Goal: Transaction & Acquisition: Purchase product/service

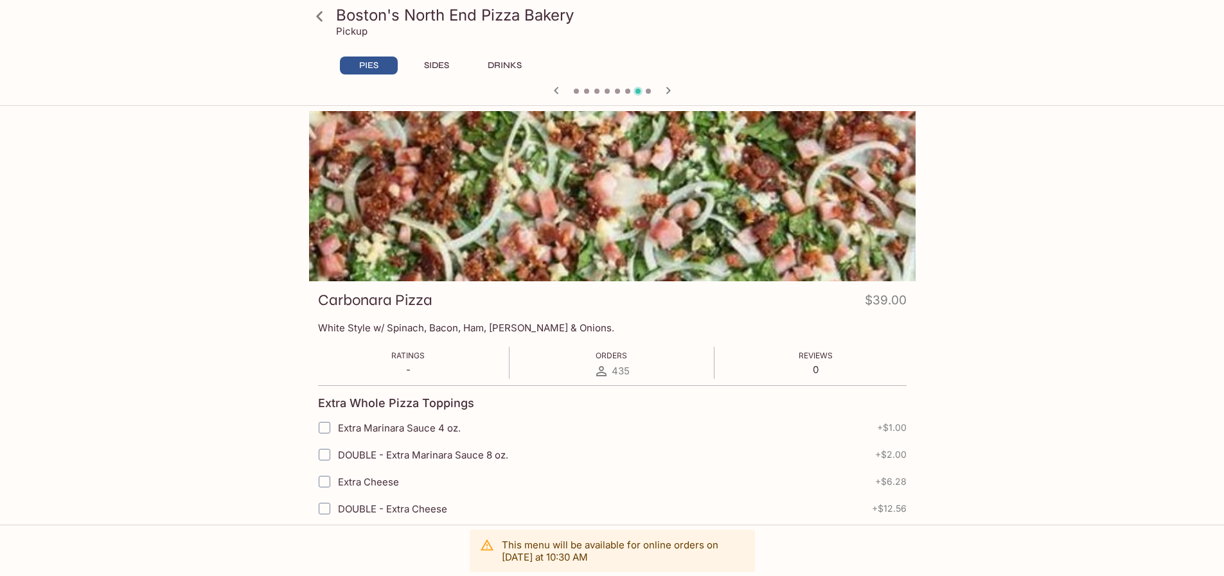
click at [321, 19] on icon at bounding box center [319, 16] width 6 height 10
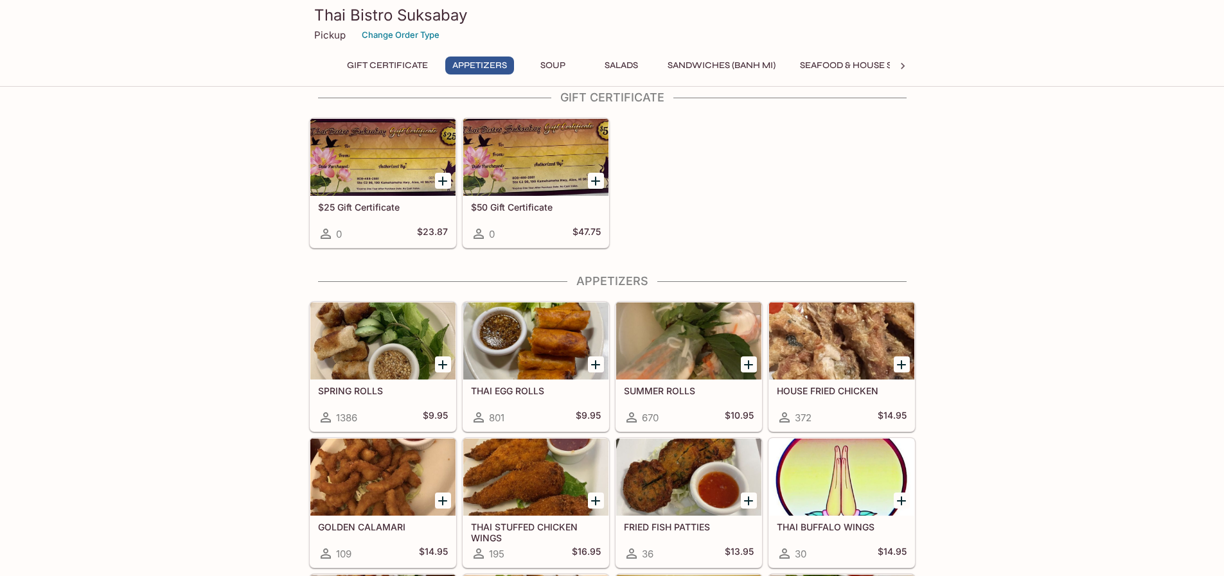
scroll to position [193, 0]
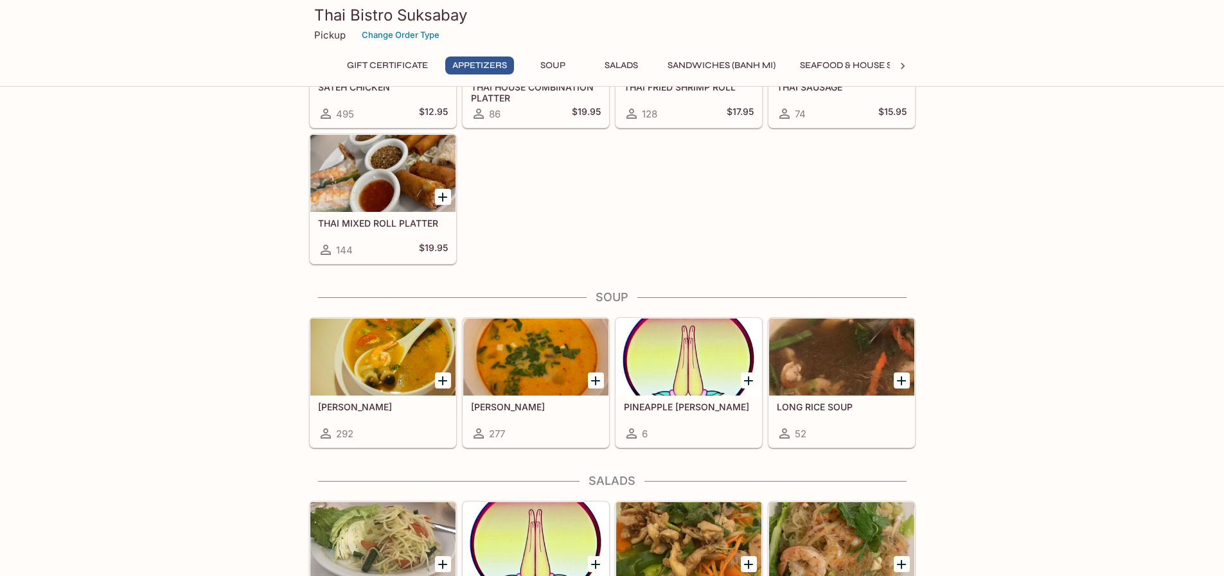
scroll to position [707, 0]
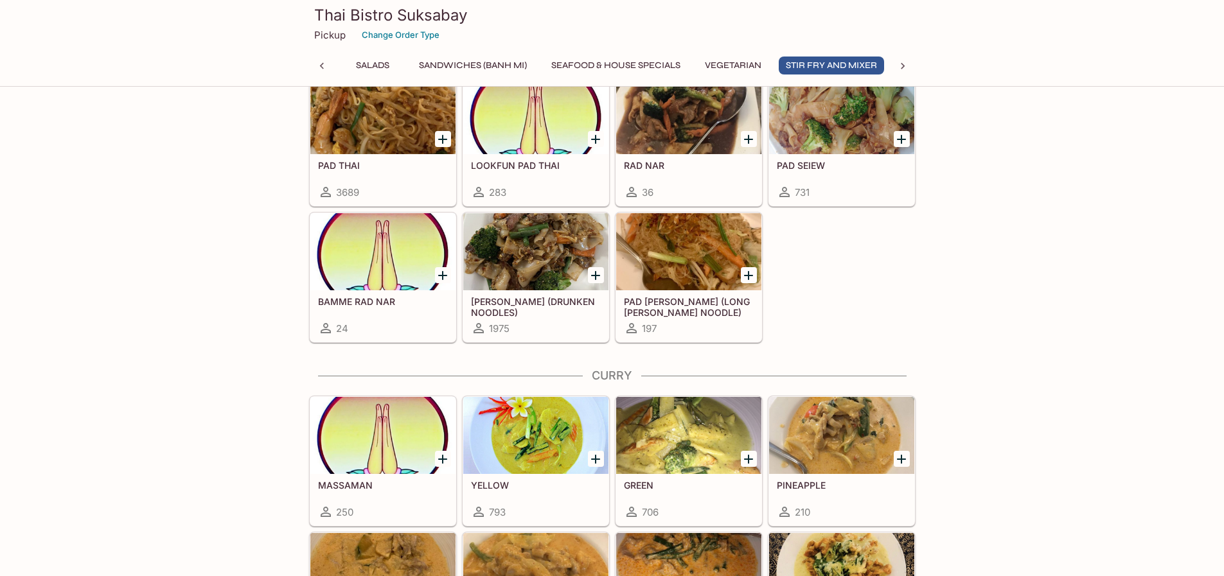
scroll to position [0, 317]
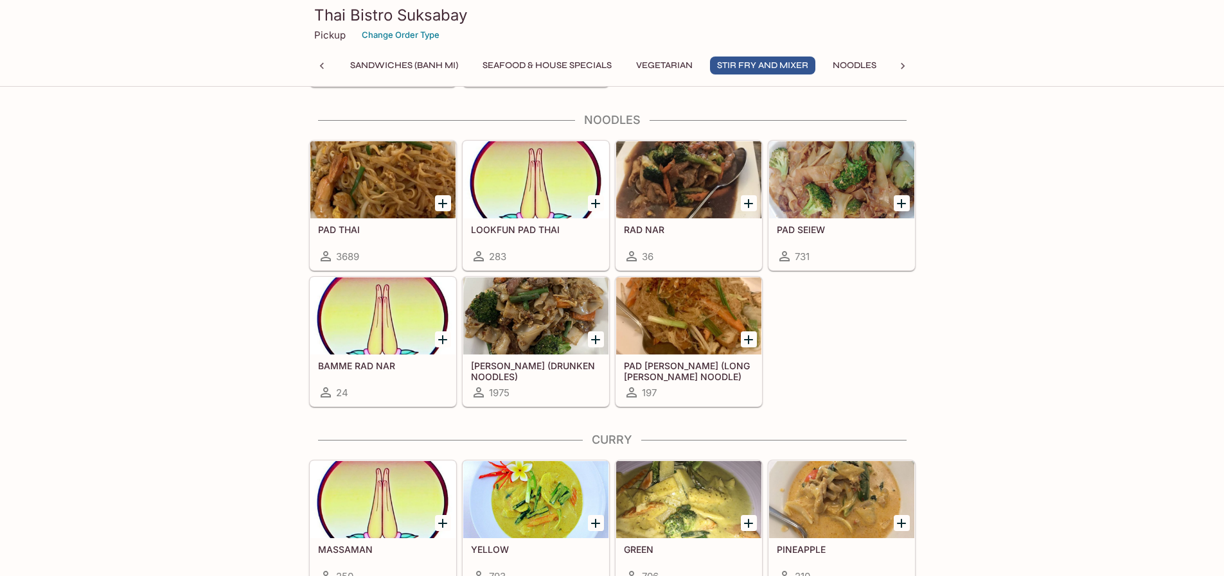
click at [529, 229] on h5 "LOOKFUN PAD THAI" at bounding box center [536, 229] width 130 height 11
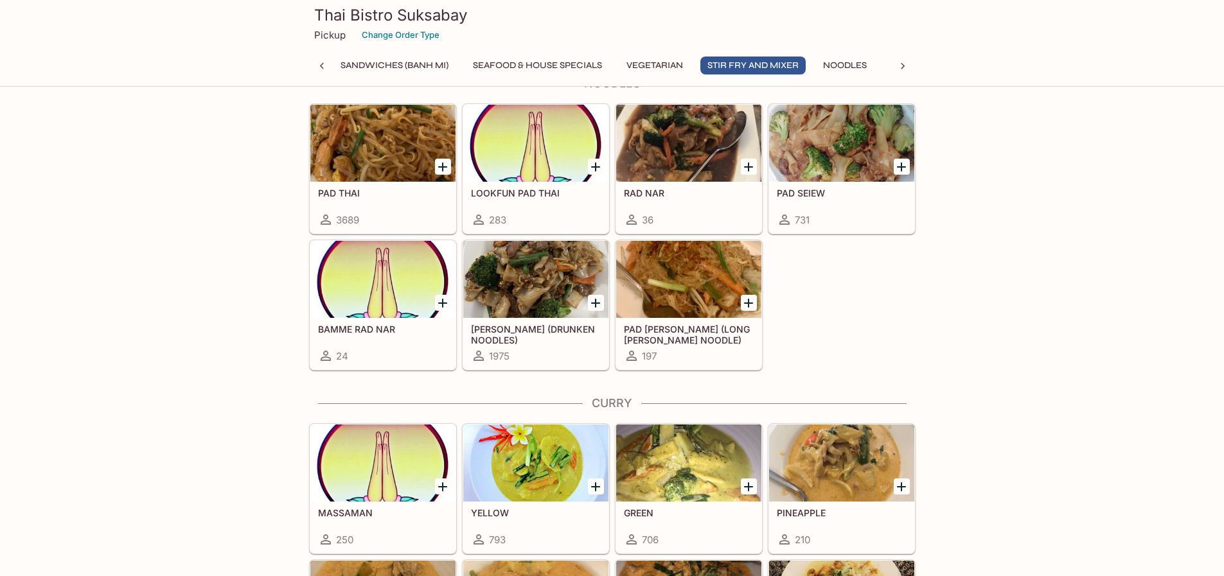
scroll to position [2799, 0]
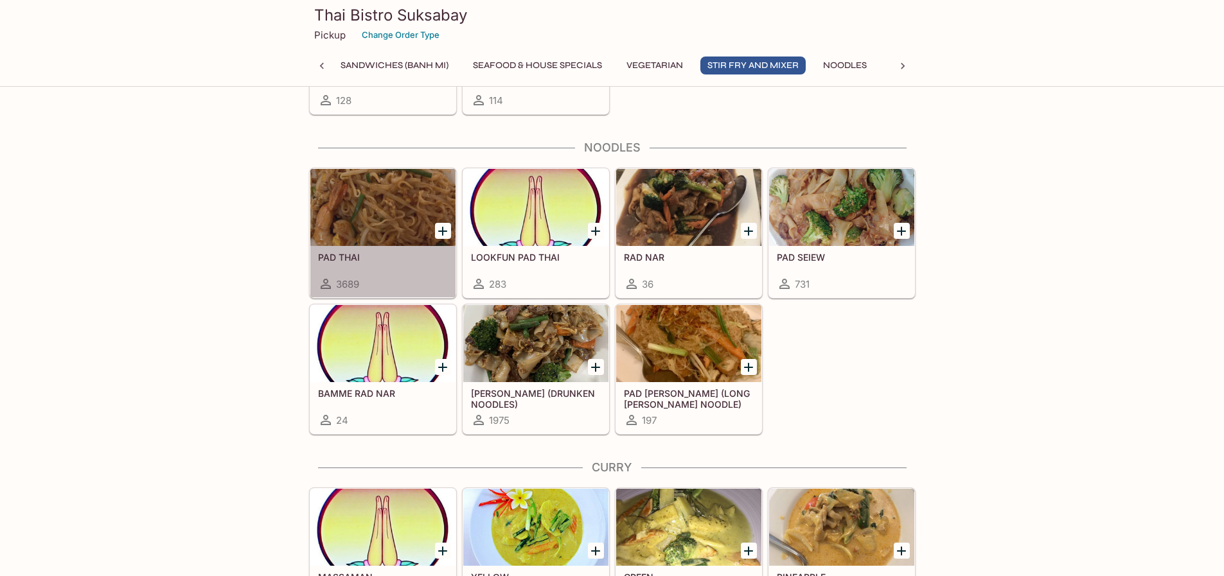
click at [365, 255] on h5 "PAD THAI" at bounding box center [383, 257] width 130 height 11
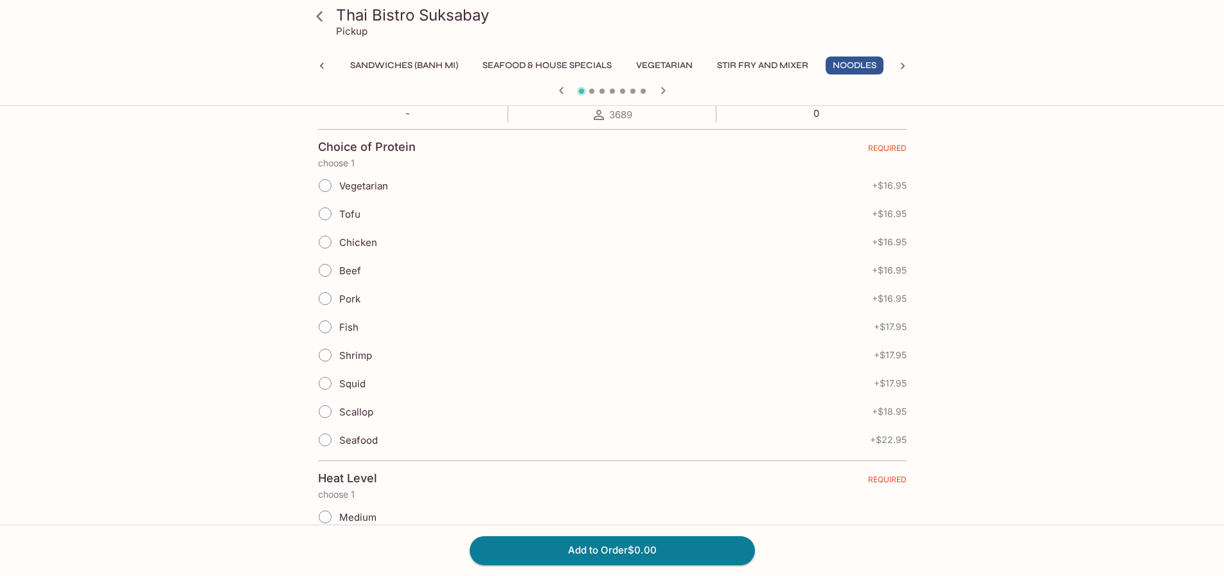
scroll to position [257, 0]
click at [326, 215] on input "Tofu" at bounding box center [325, 213] width 27 height 27
radio input "true"
click at [327, 238] on input "Chicken" at bounding box center [325, 241] width 27 height 27
radio input "true"
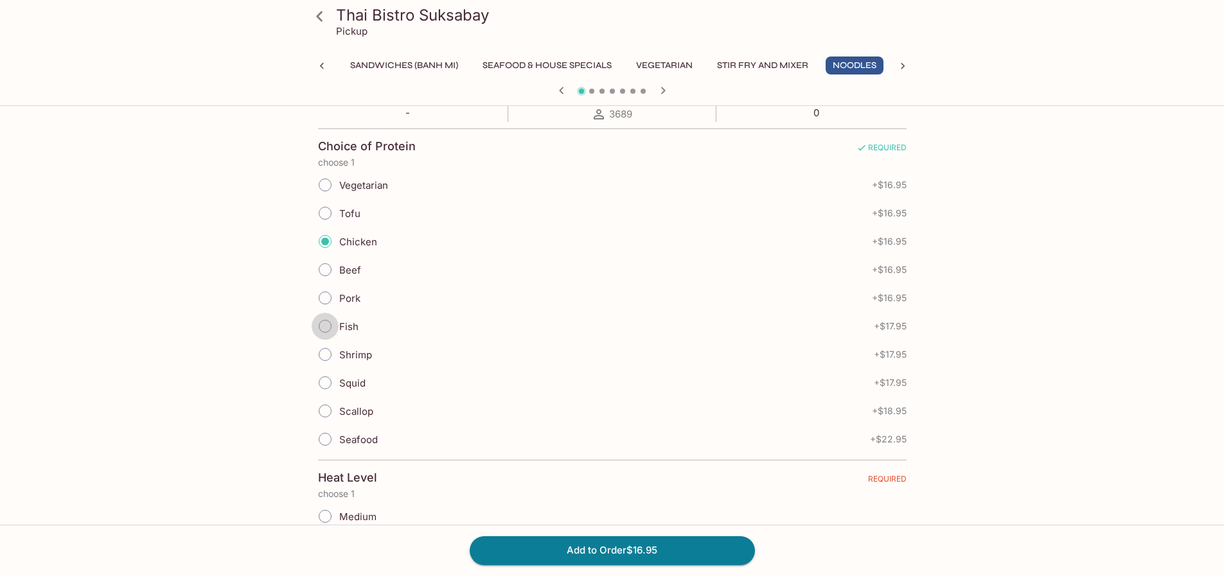
click at [329, 326] on input "Fish" at bounding box center [325, 326] width 27 height 27
radio input "true"
click at [326, 356] on input "Shrimp" at bounding box center [325, 354] width 27 height 27
radio input "true"
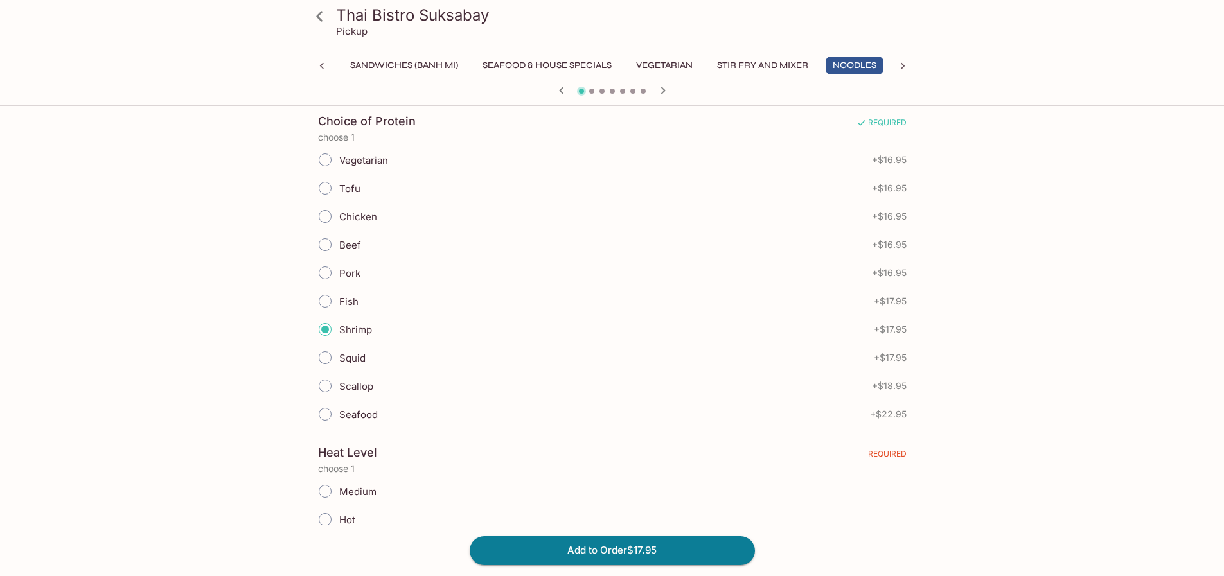
scroll to position [321, 0]
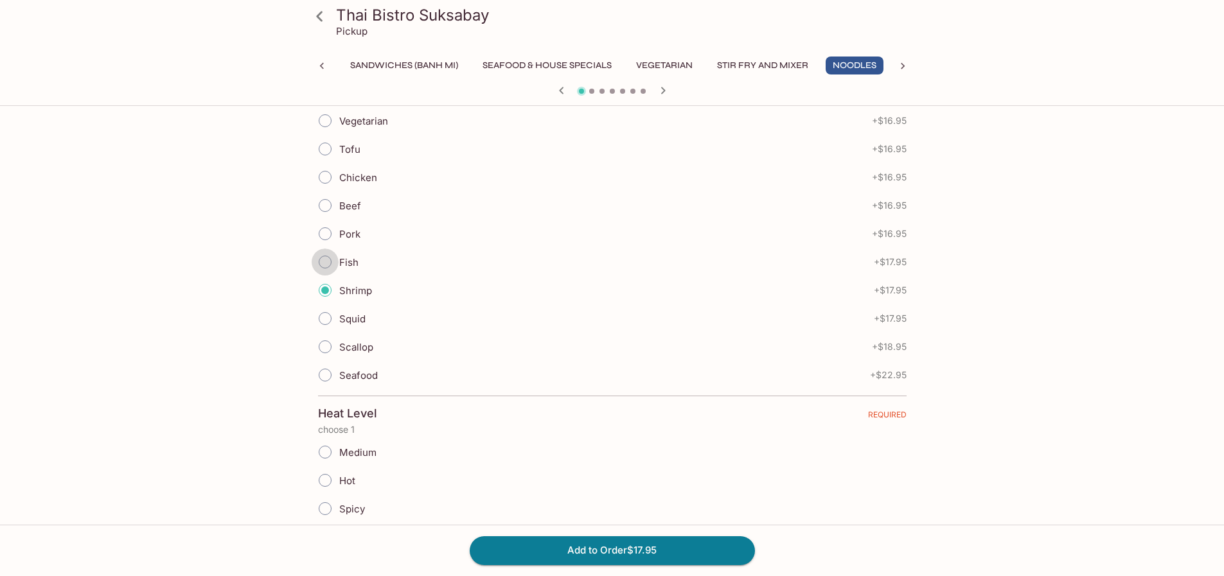
click at [322, 259] on input "Fish" at bounding box center [325, 262] width 27 height 27
radio input "true"
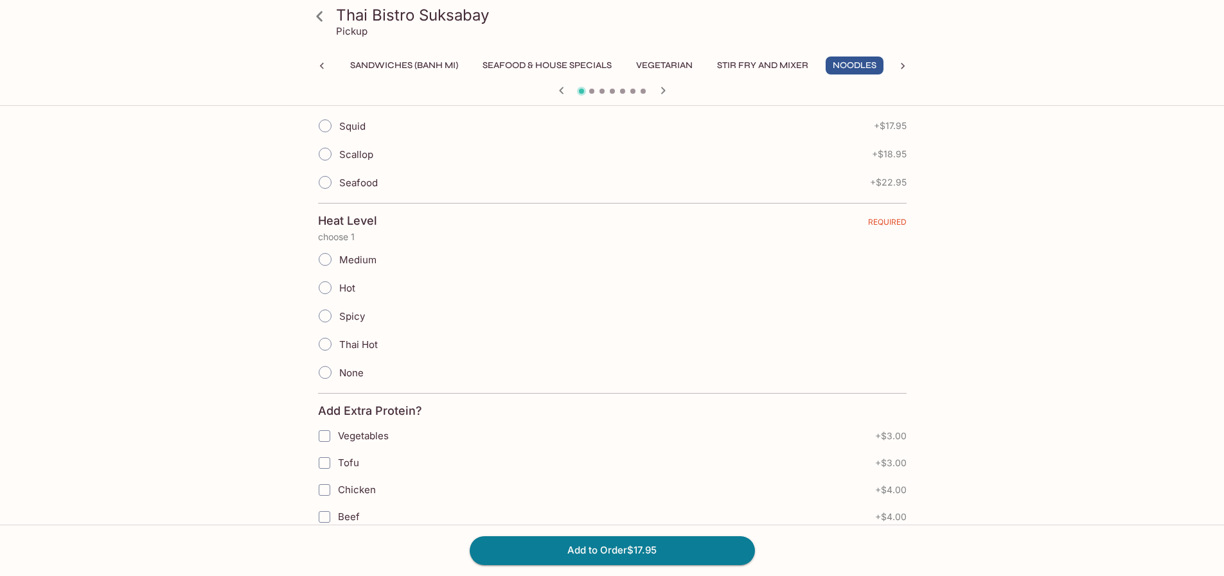
scroll to position [578, 0]
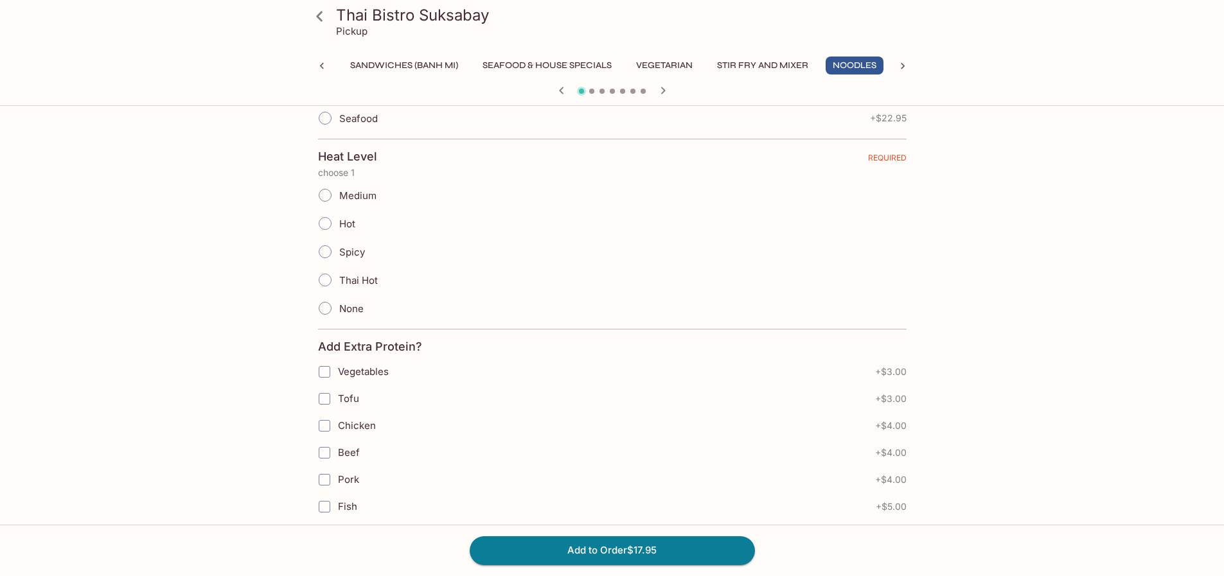
click at [325, 194] on input "Medium" at bounding box center [325, 195] width 27 height 27
radio input "true"
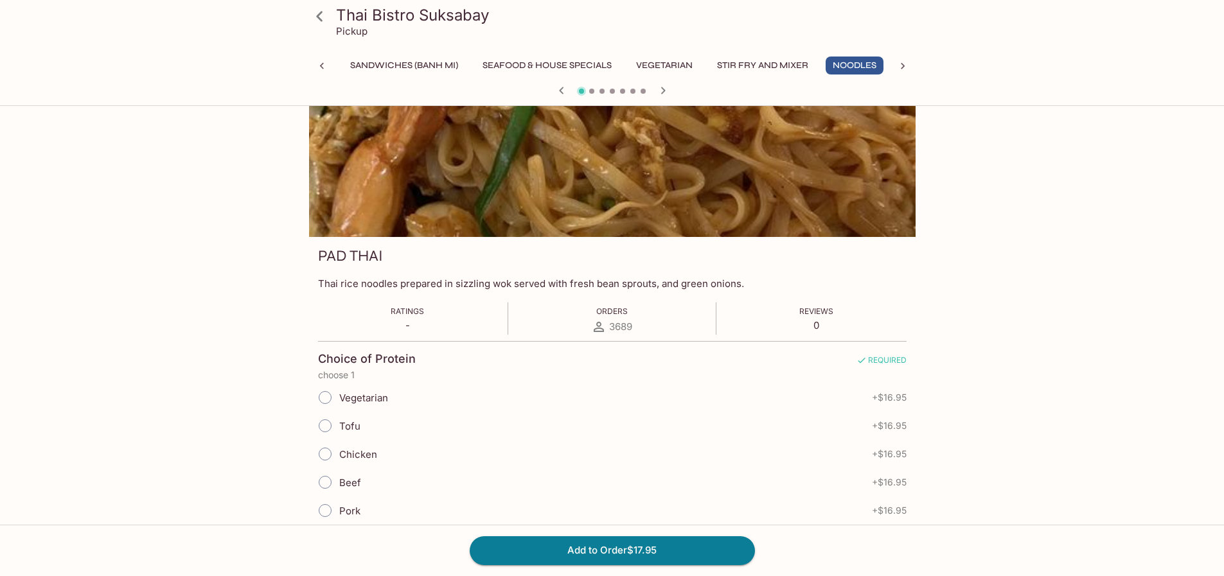
scroll to position [0, 0]
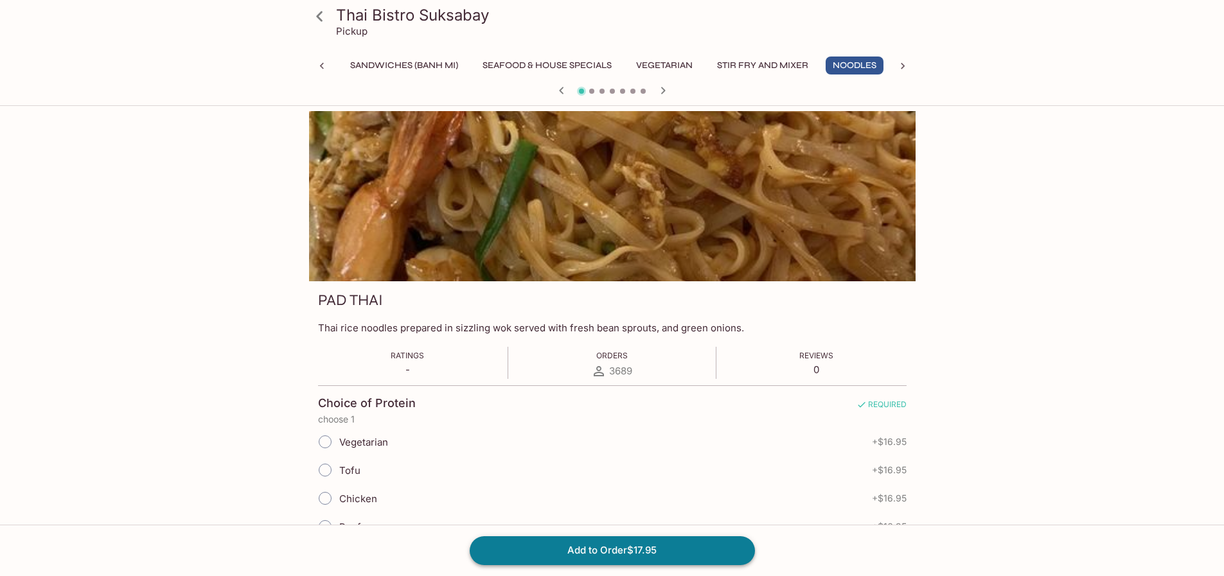
click at [645, 552] on button "Add to Order $17.95" at bounding box center [612, 550] width 285 height 28
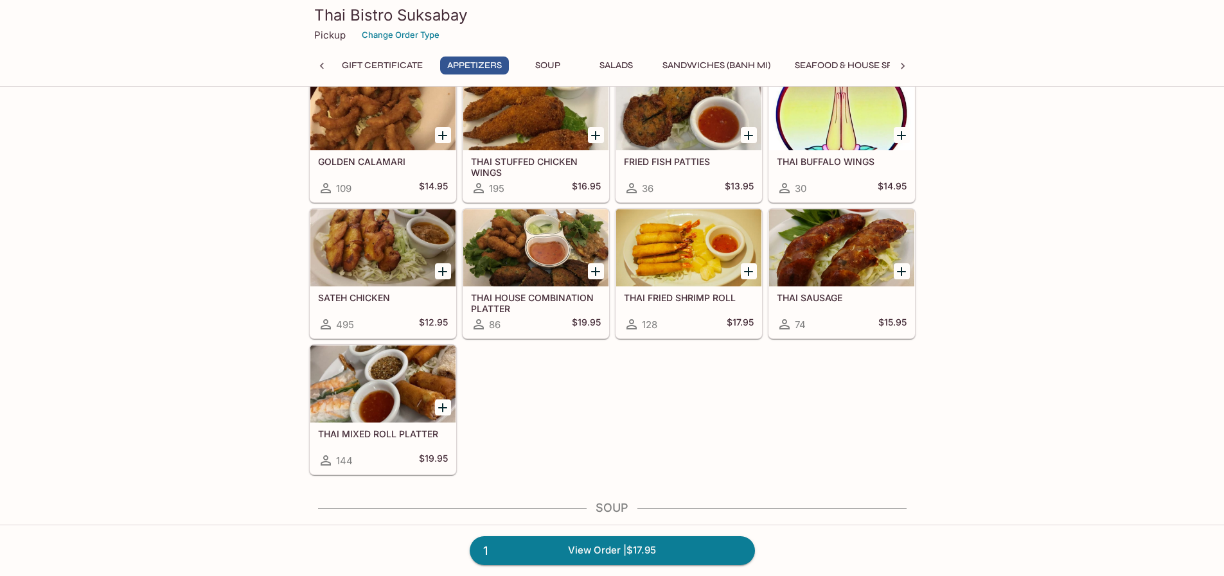
scroll to position [385, 0]
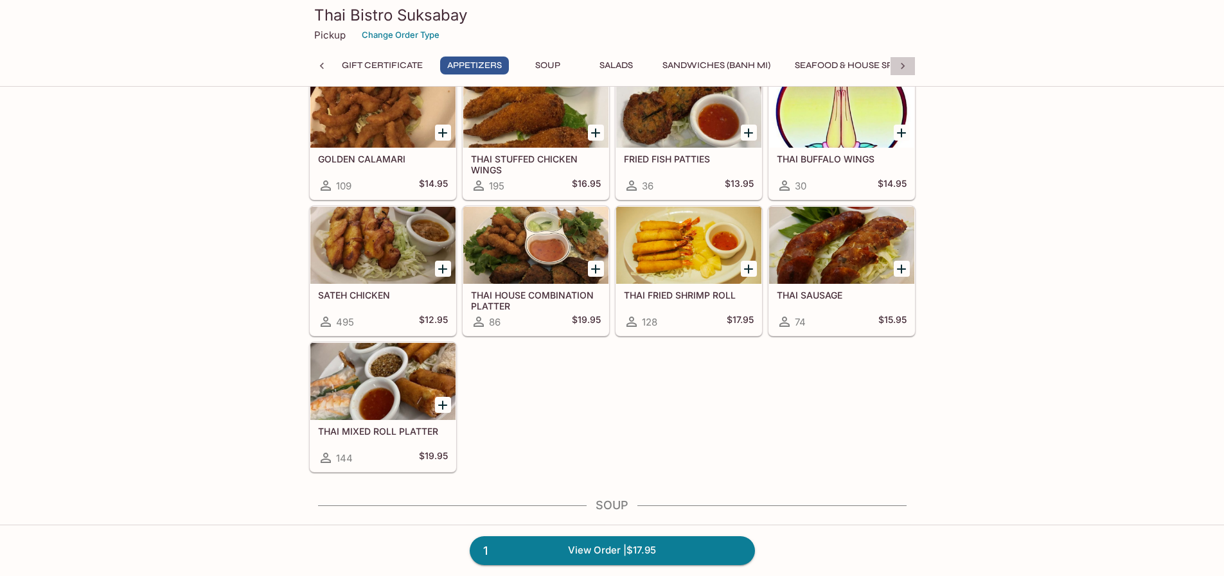
click at [904, 66] on icon at bounding box center [902, 66] width 13 height 13
click at [645, 61] on button "Noodles" at bounding box center [625, 66] width 58 height 18
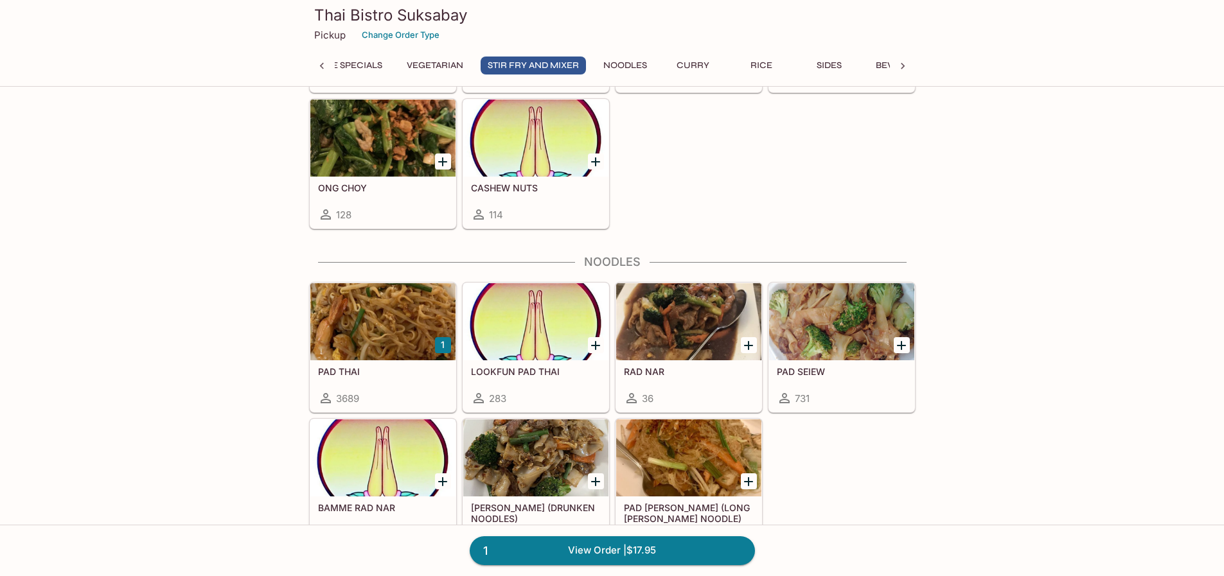
scroll to position [2749, 0]
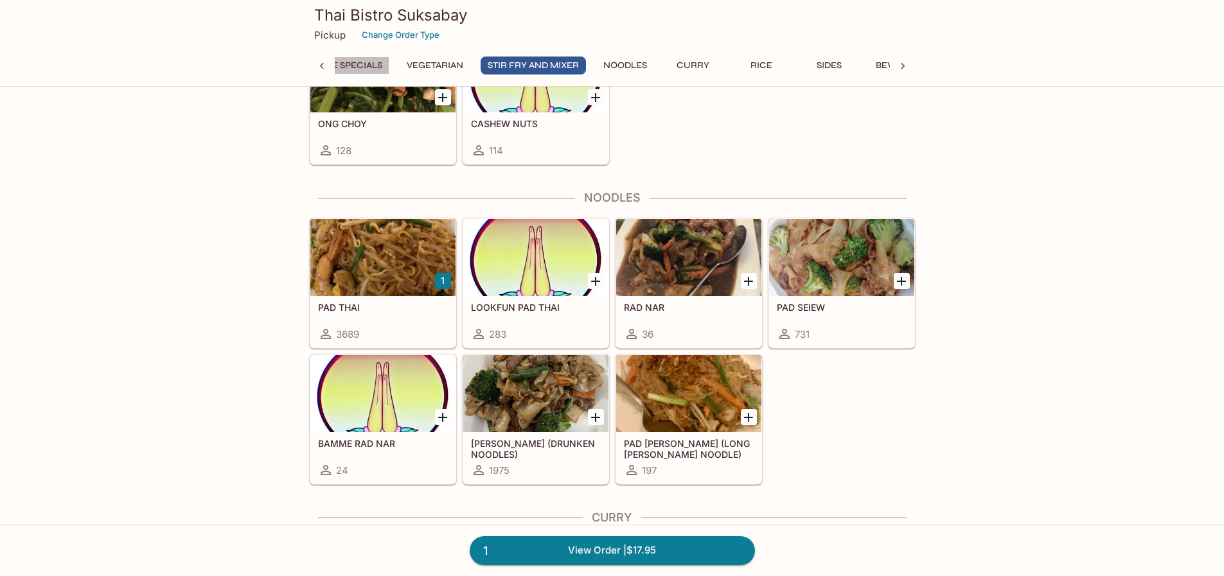
drag, startPoint x: 372, startPoint y: 60, endPoint x: 365, endPoint y: 58, distance: 6.9
click at [365, 58] on button "Seafood & House Specials" at bounding box center [317, 66] width 143 height 18
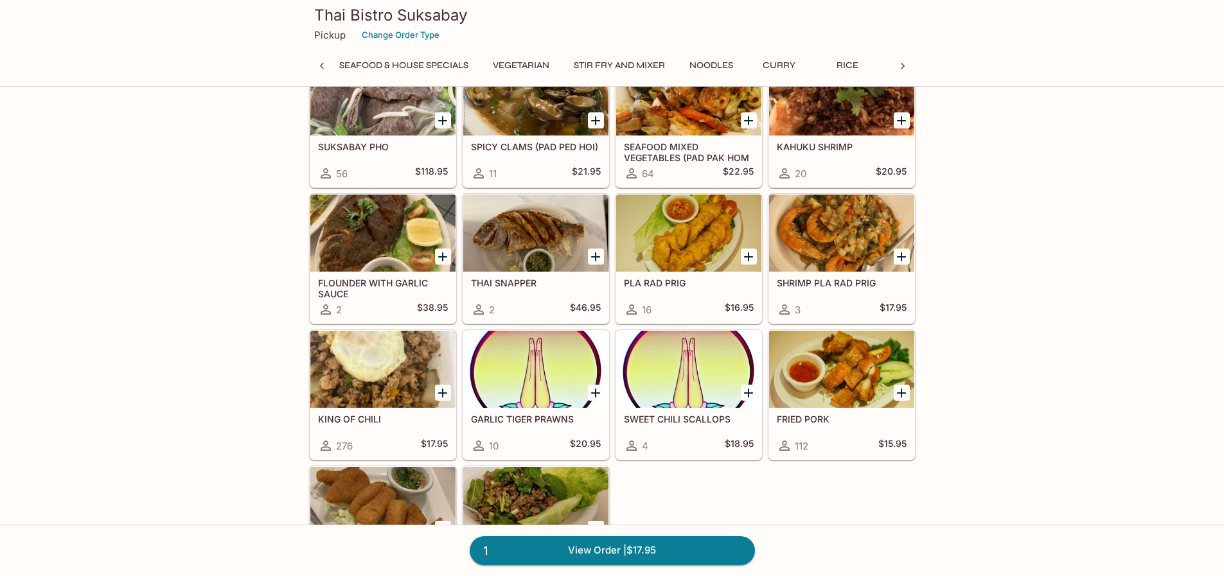
scroll to position [1333, 0]
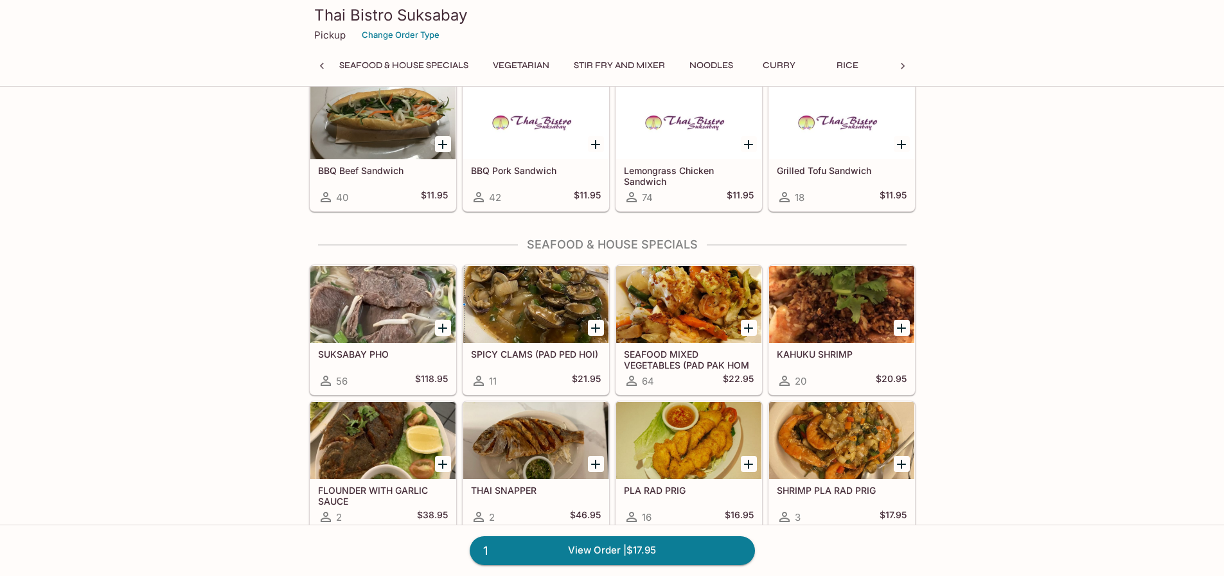
click at [899, 66] on icon at bounding box center [902, 66] width 13 height 13
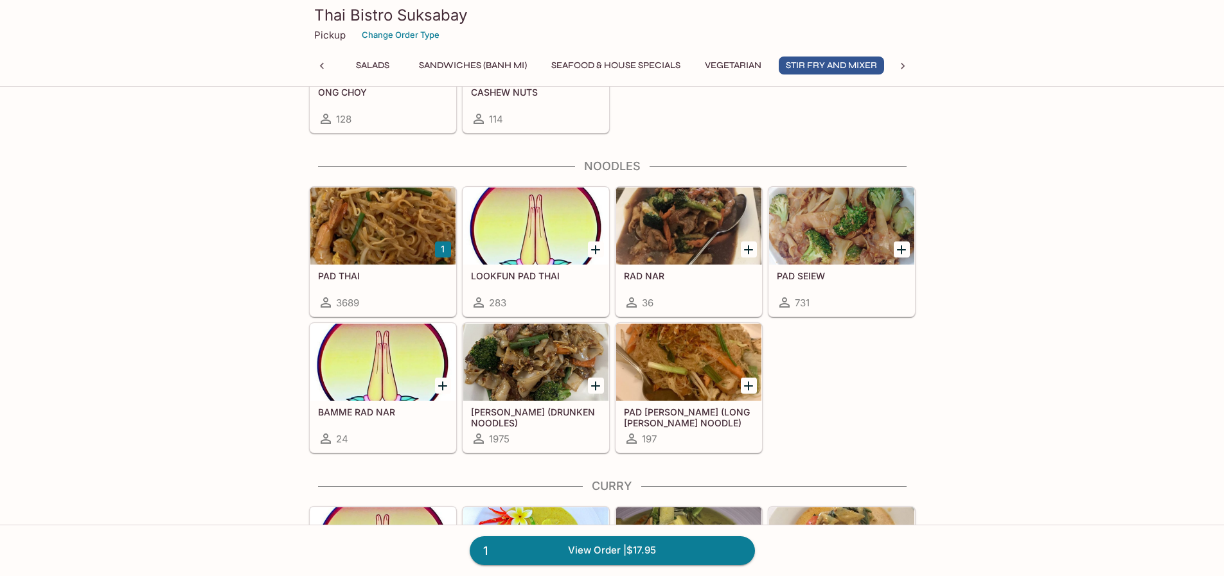
scroll to position [2811, 0]
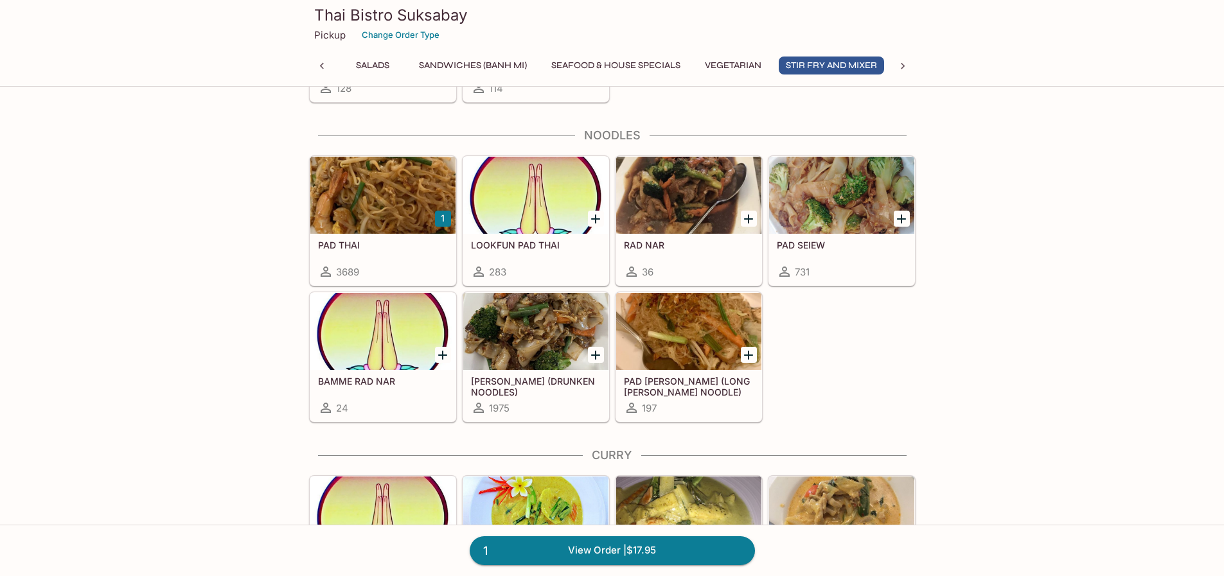
click at [365, 210] on div at bounding box center [382, 195] width 145 height 77
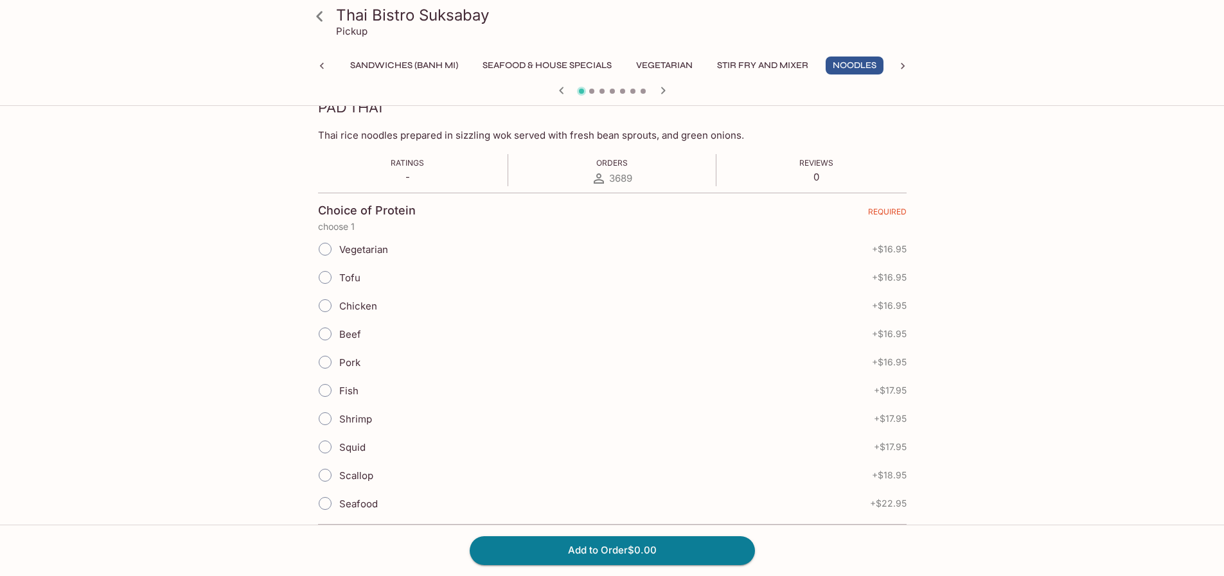
scroll to position [257, 0]
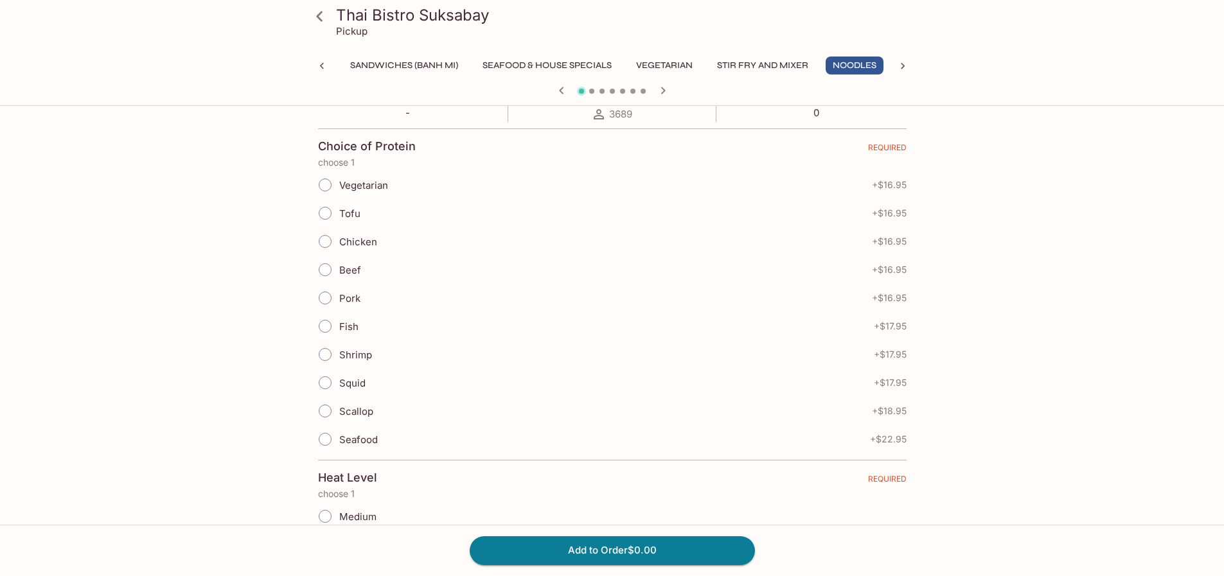
click at [324, 242] on input "Chicken" at bounding box center [325, 241] width 27 height 27
radio input "true"
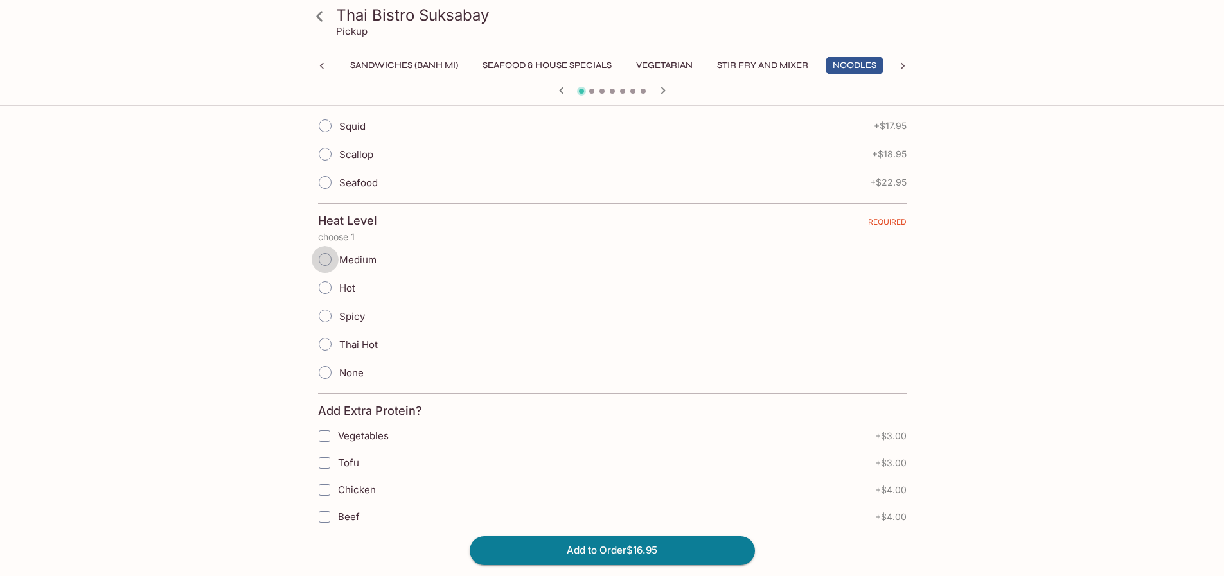
click at [331, 256] on input "Medium" at bounding box center [325, 259] width 27 height 27
radio input "true"
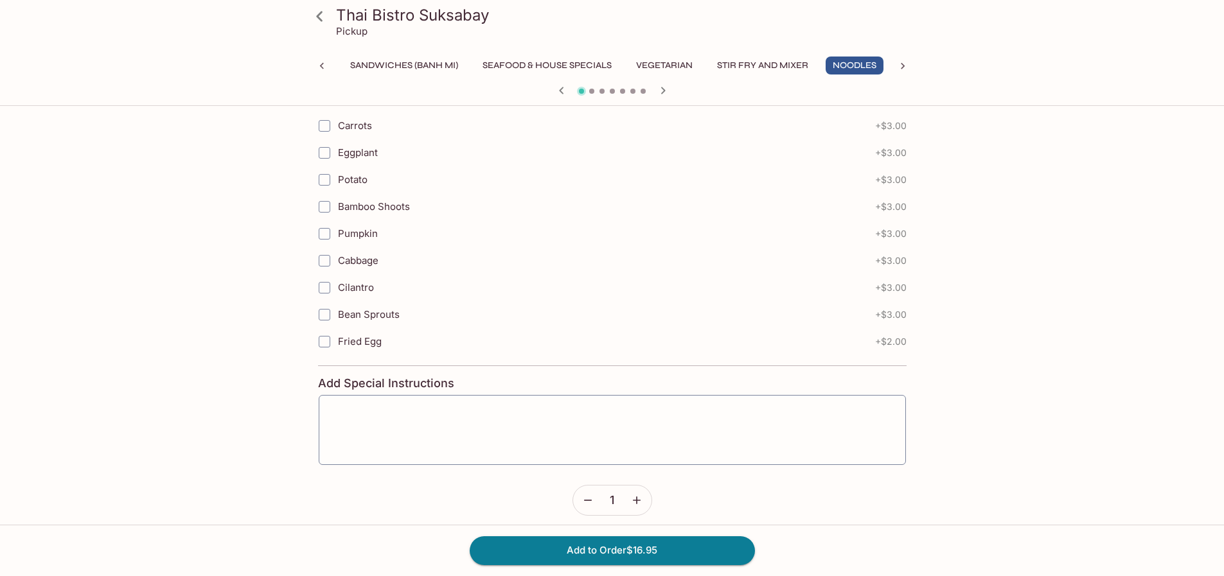
scroll to position [1368, 0]
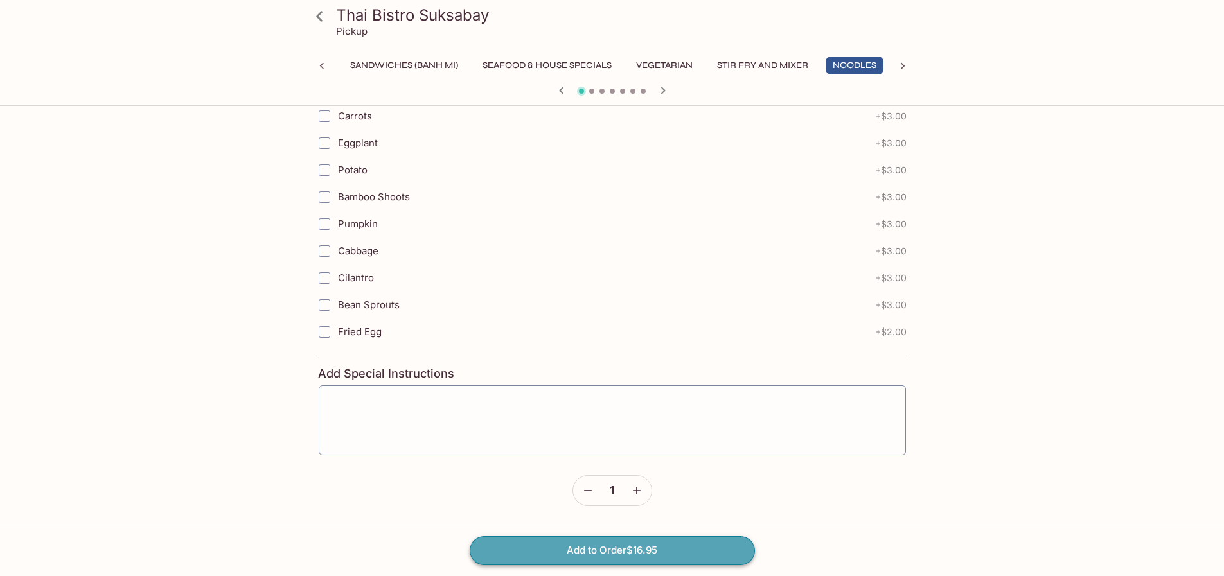
click at [672, 553] on button "Add to Order $16.95" at bounding box center [612, 550] width 285 height 28
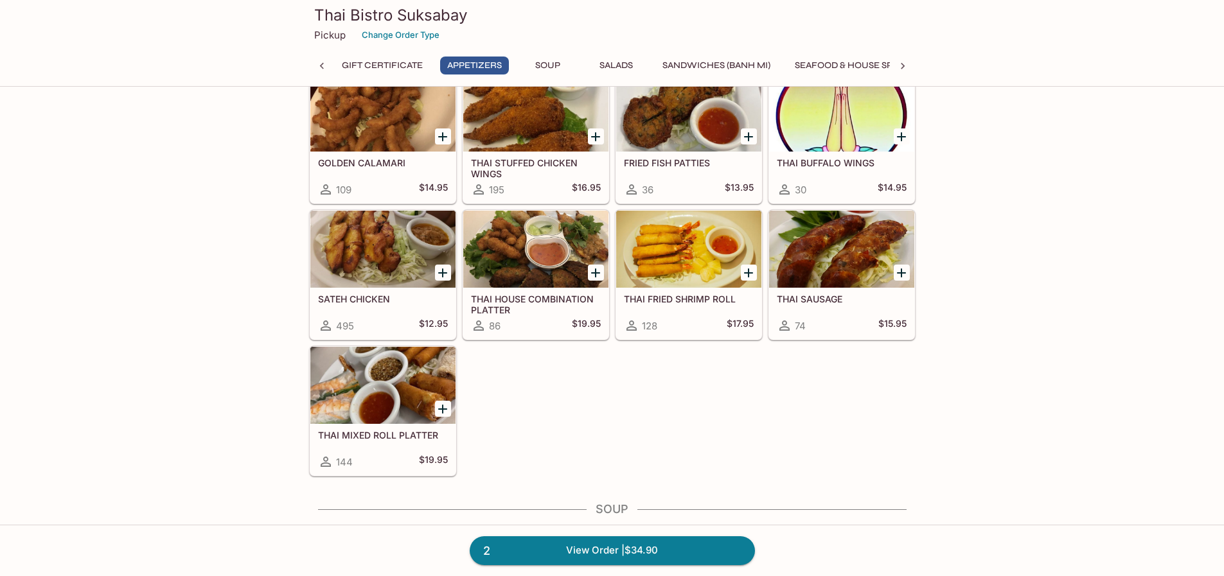
scroll to position [321, 0]
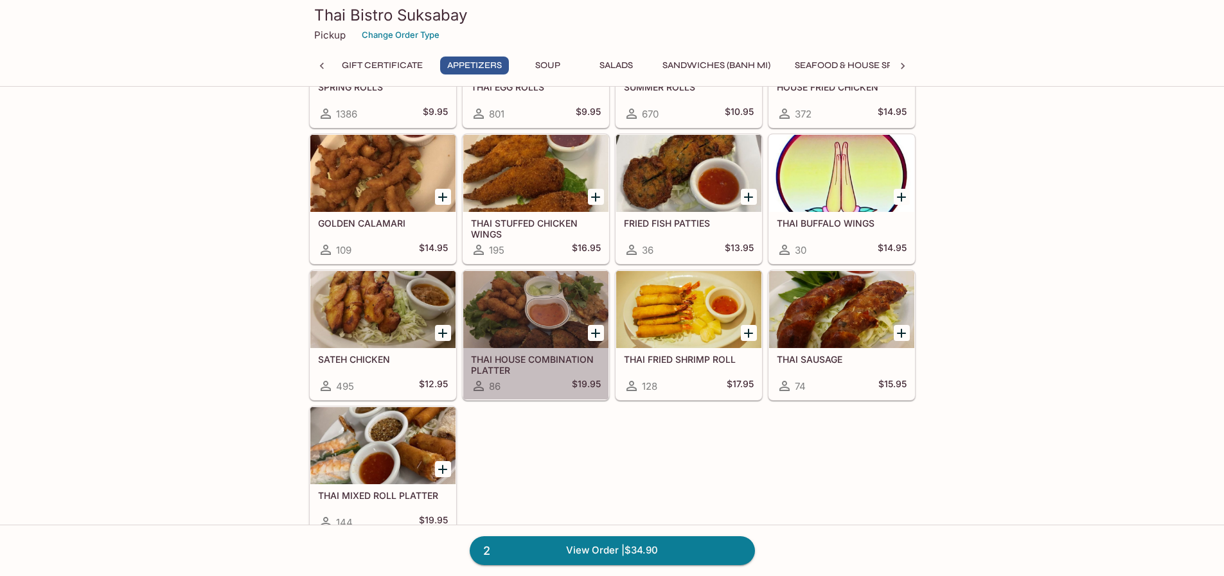
click at [529, 355] on h5 "THAI HOUSE COMBINATION PLATTER" at bounding box center [536, 364] width 130 height 21
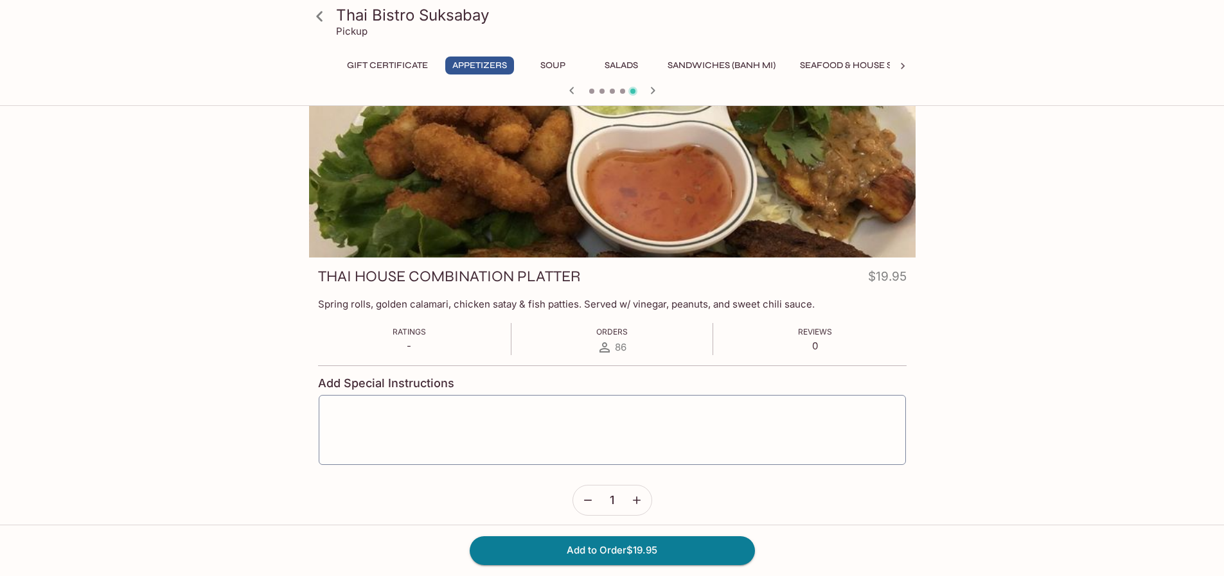
scroll to position [111, 0]
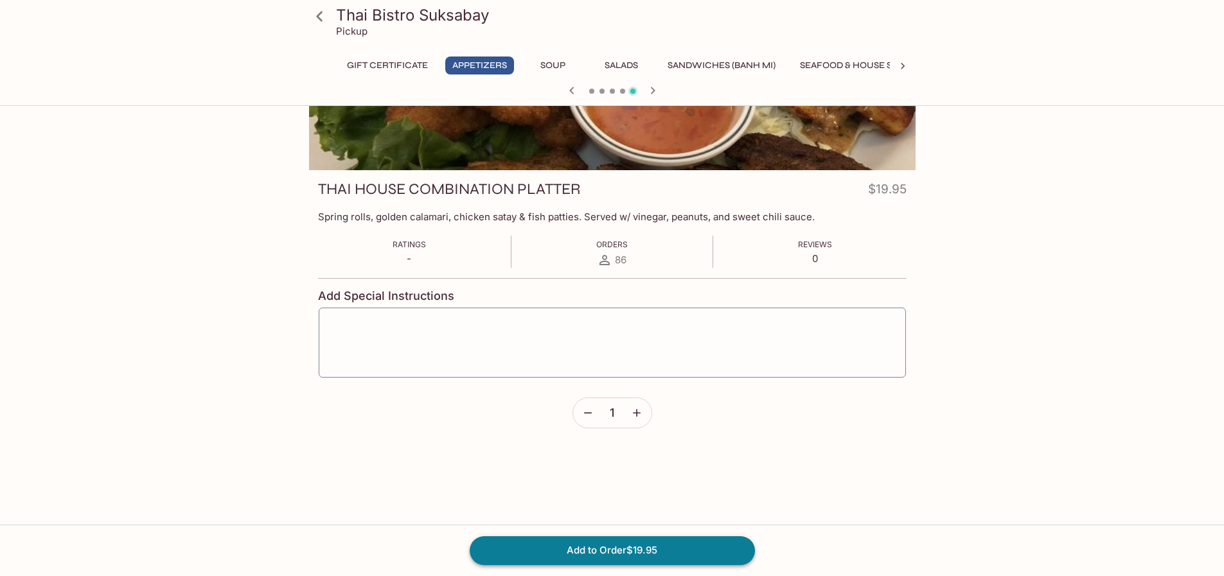
click at [615, 549] on button "Add to Order $19.95" at bounding box center [612, 550] width 285 height 28
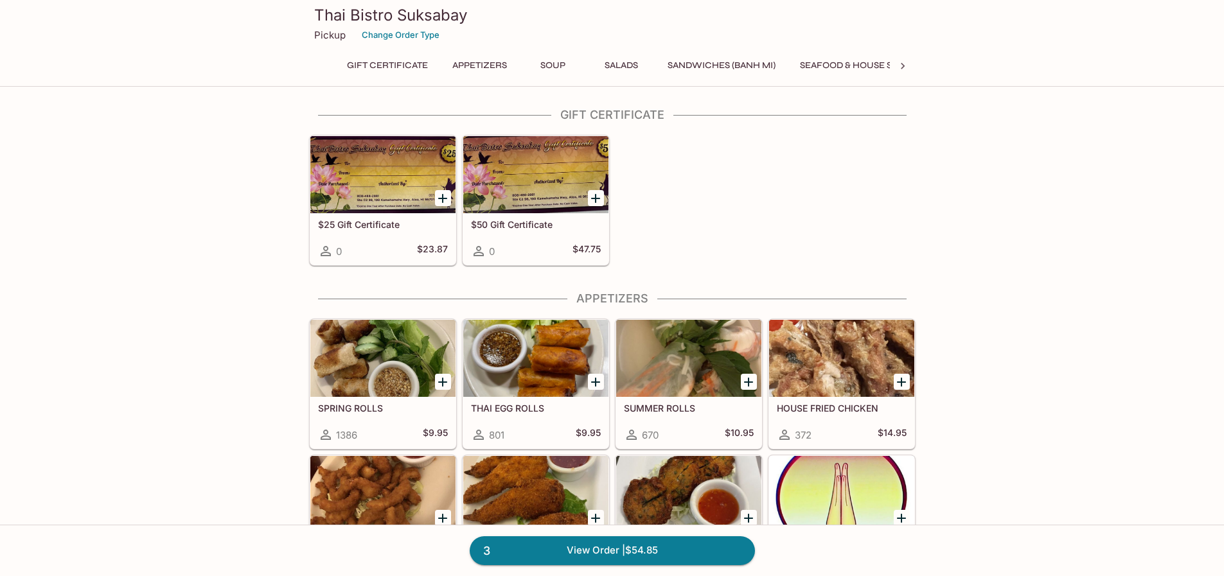
click at [723, 66] on button "Sandwiches (Banh Mi)" at bounding box center [721, 66] width 122 height 18
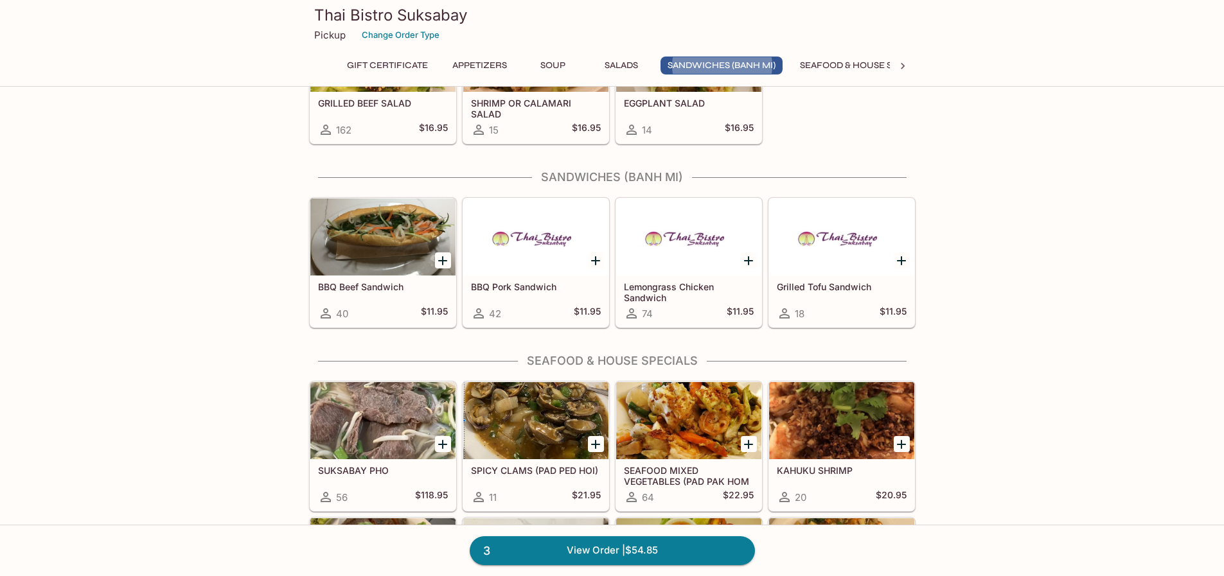
scroll to position [1278, 0]
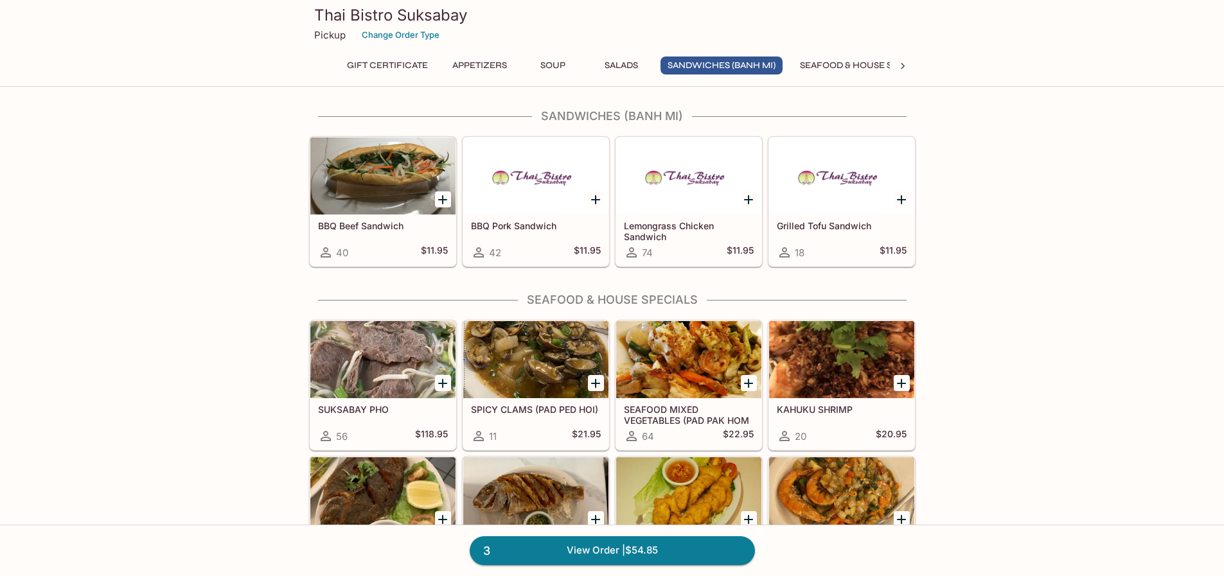
click at [747, 198] on icon "Add Lemongrass Chicken Sandwich" at bounding box center [748, 199] width 15 height 15
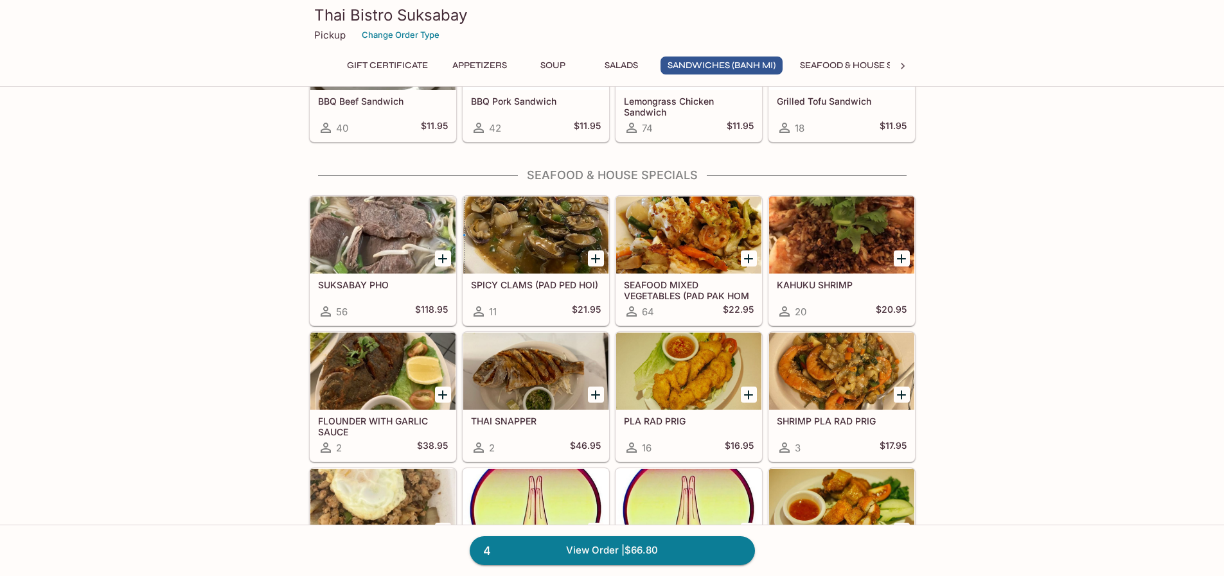
scroll to position [1342, 0]
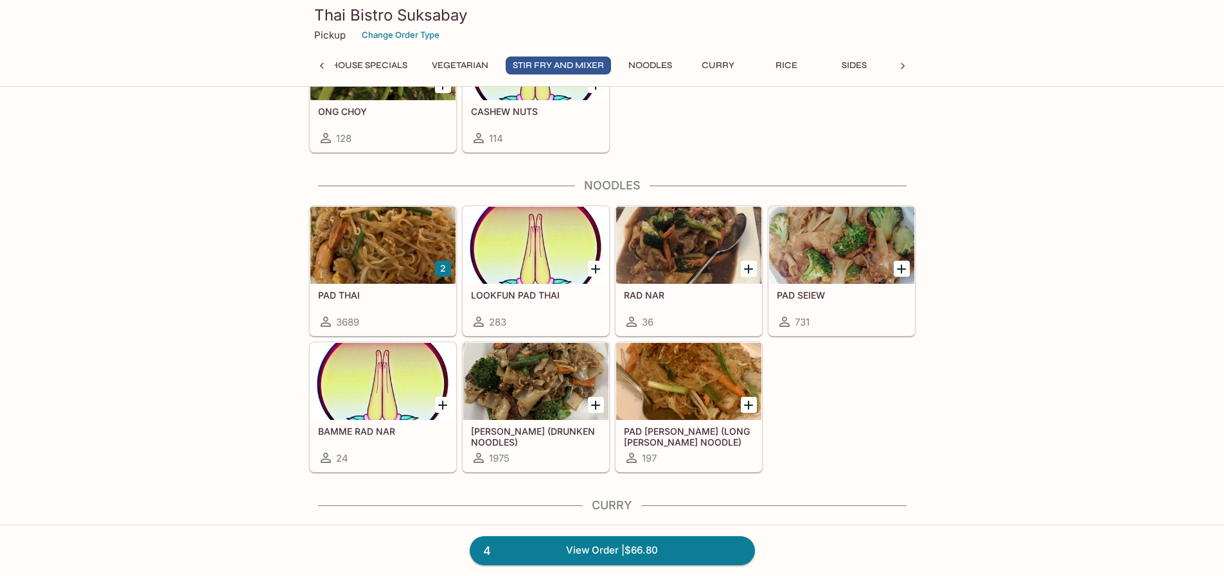
scroll to position [2756, 0]
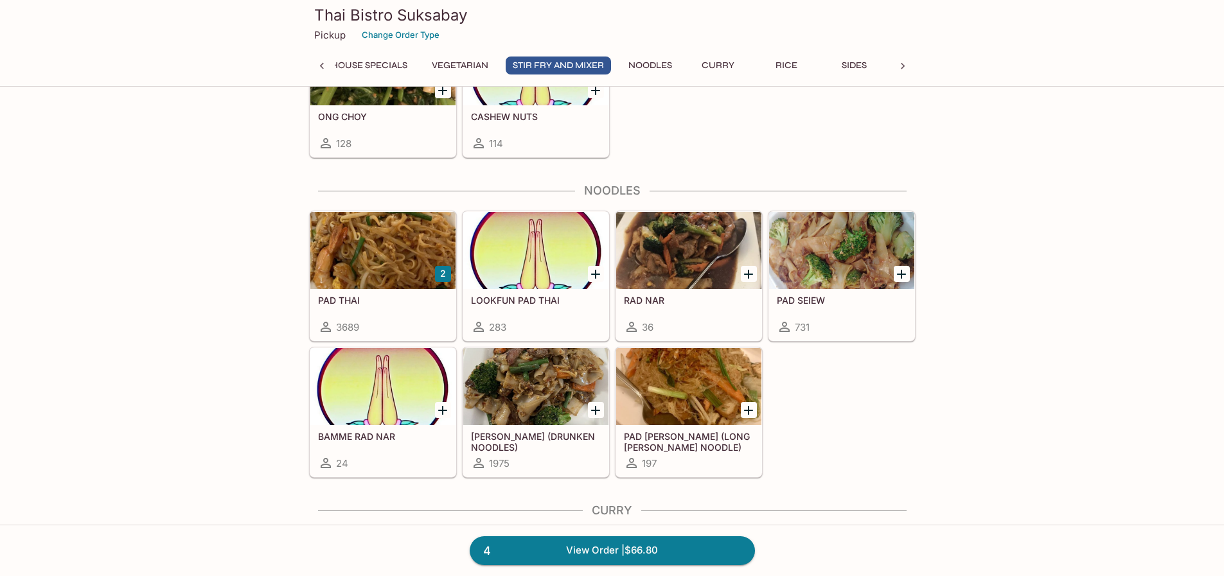
click at [376, 255] on div at bounding box center [382, 250] width 145 height 77
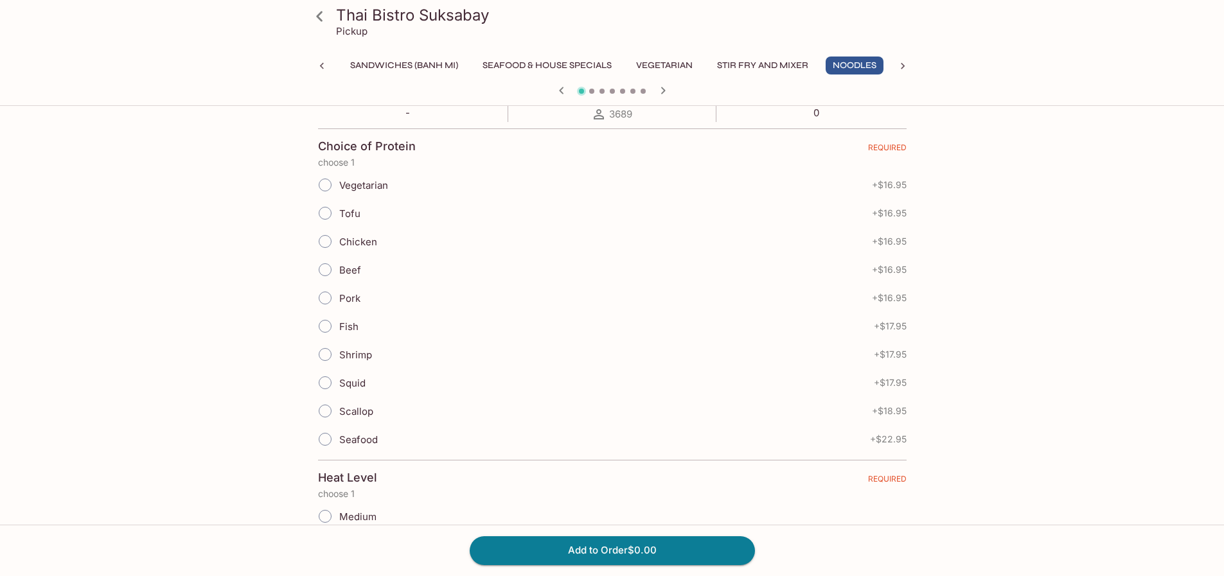
scroll to position [193, 0]
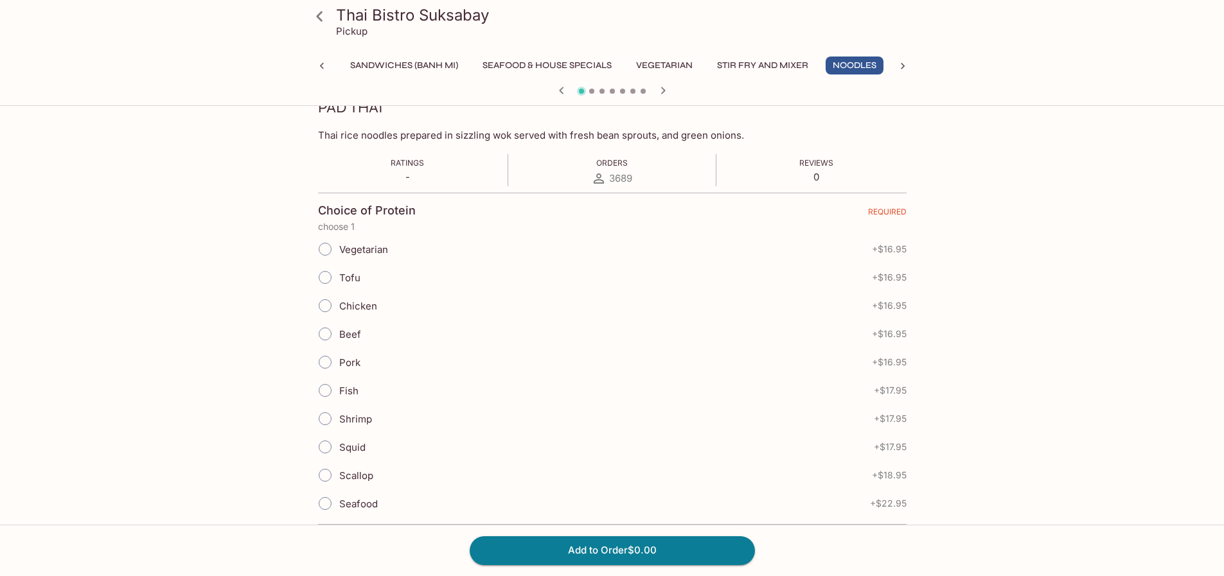
click at [348, 328] on span "Beef" at bounding box center [350, 334] width 22 height 12
click at [339, 328] on input "Beef" at bounding box center [325, 334] width 27 height 27
radio input "true"
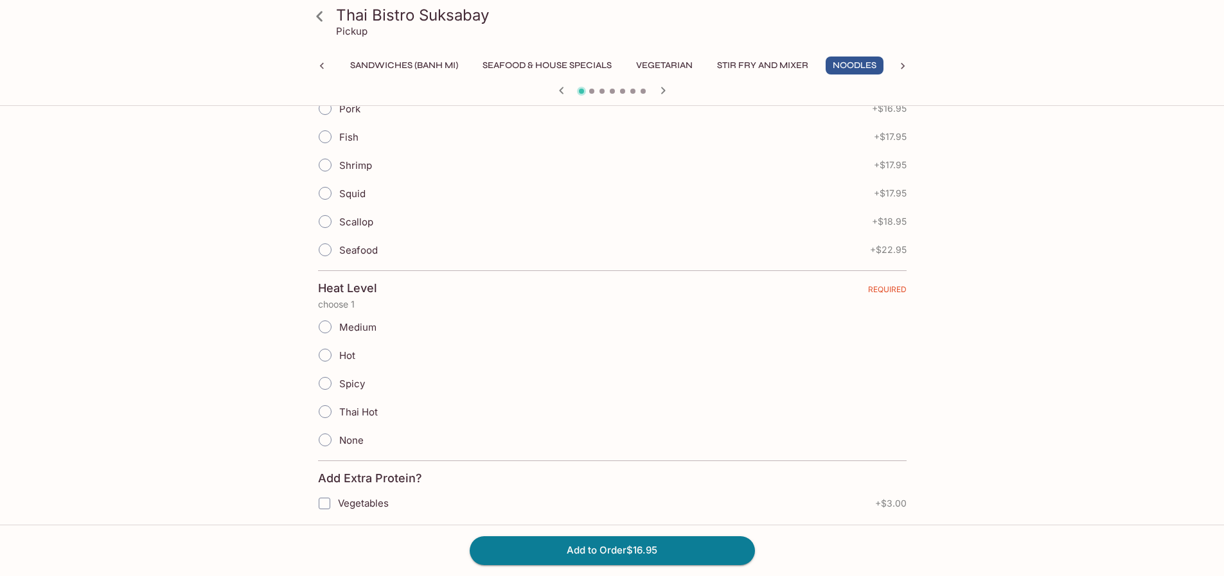
scroll to position [450, 0]
click at [358, 326] on span "Medium" at bounding box center [357, 324] width 37 height 12
click at [339, 326] on input "Medium" at bounding box center [325, 323] width 27 height 27
radio input "true"
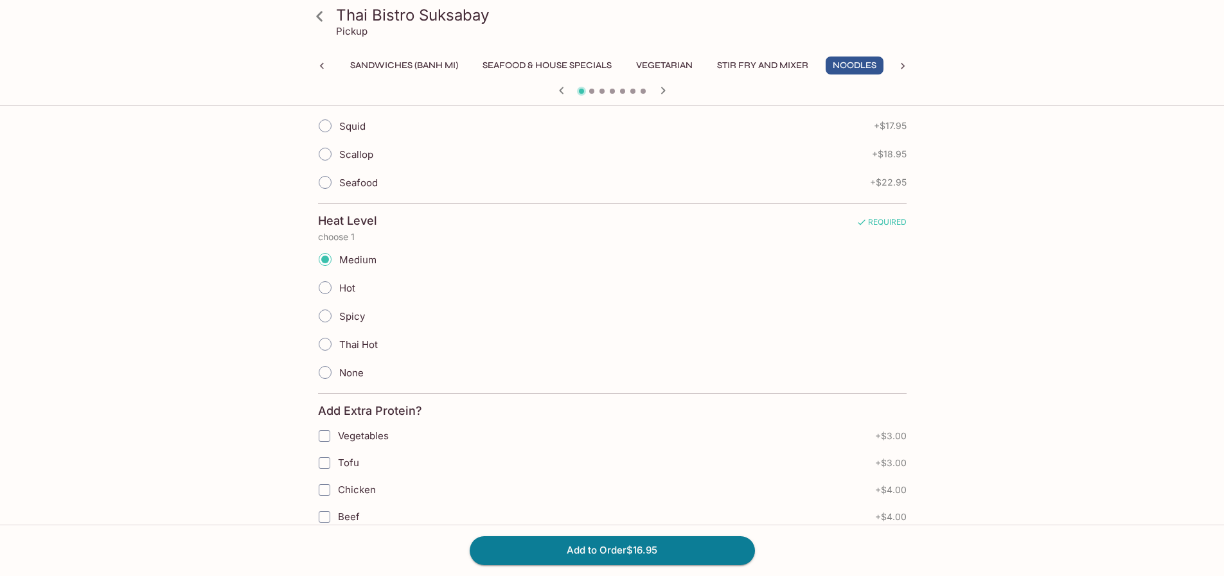
scroll to position [578, 0]
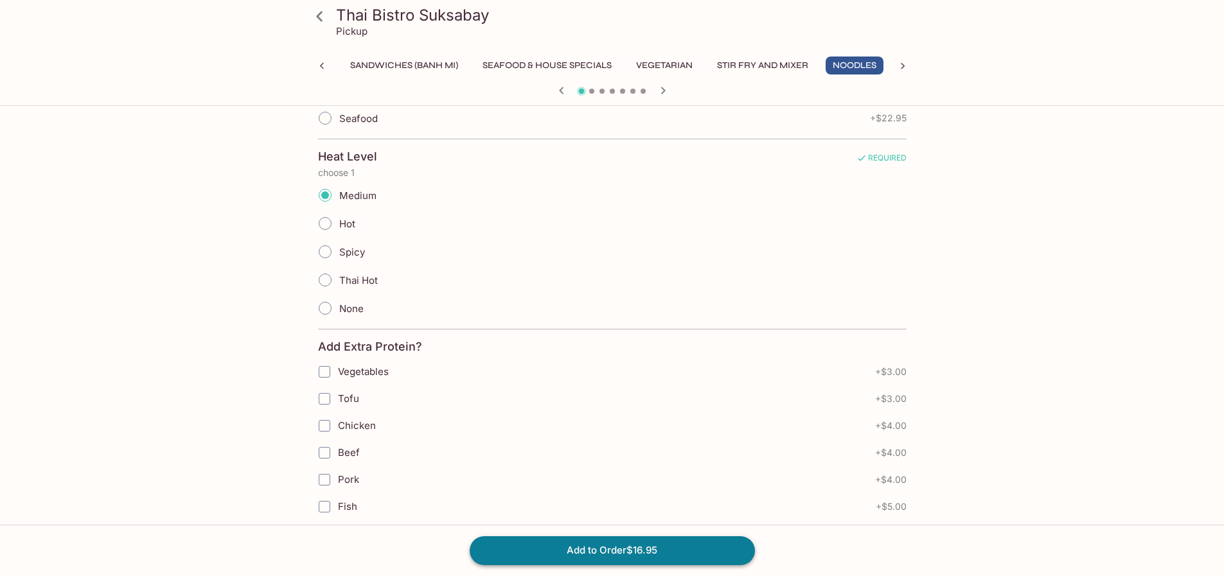
click at [585, 540] on button "Add to Order $16.95" at bounding box center [612, 550] width 285 height 28
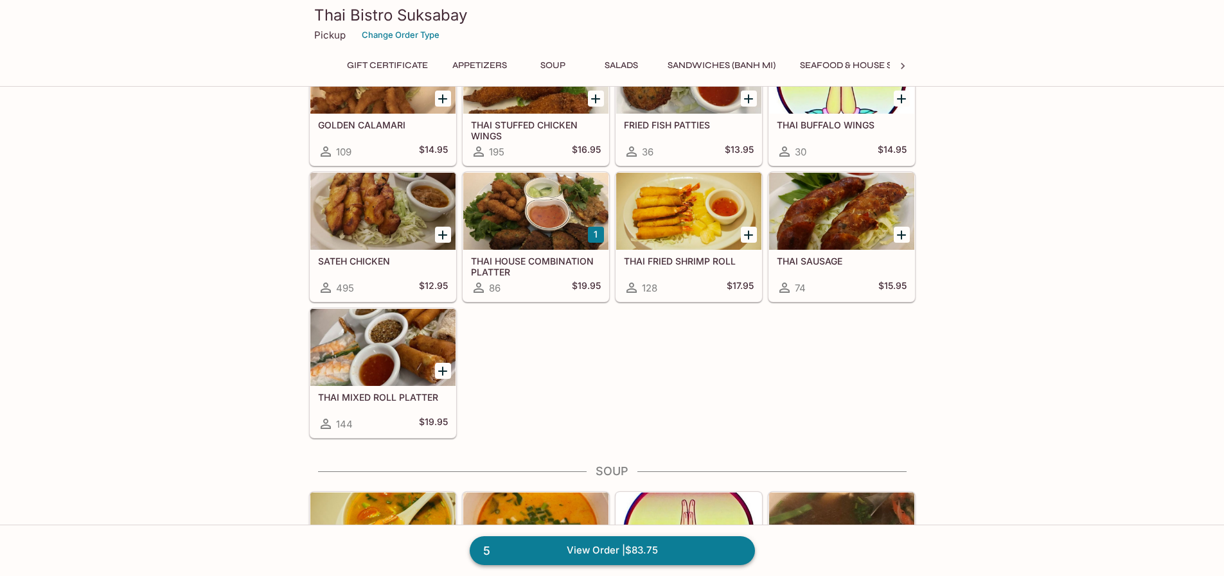
click at [611, 551] on link "5 View Order | $83.75" at bounding box center [612, 550] width 285 height 28
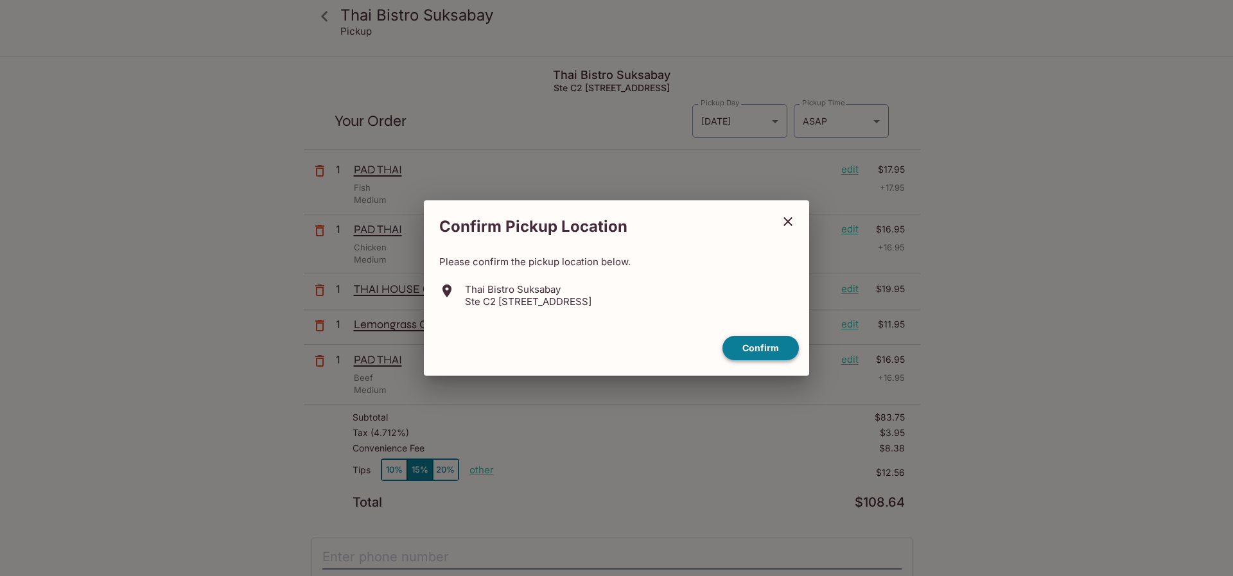
click at [777, 348] on button "Confirm" at bounding box center [761, 348] width 76 height 25
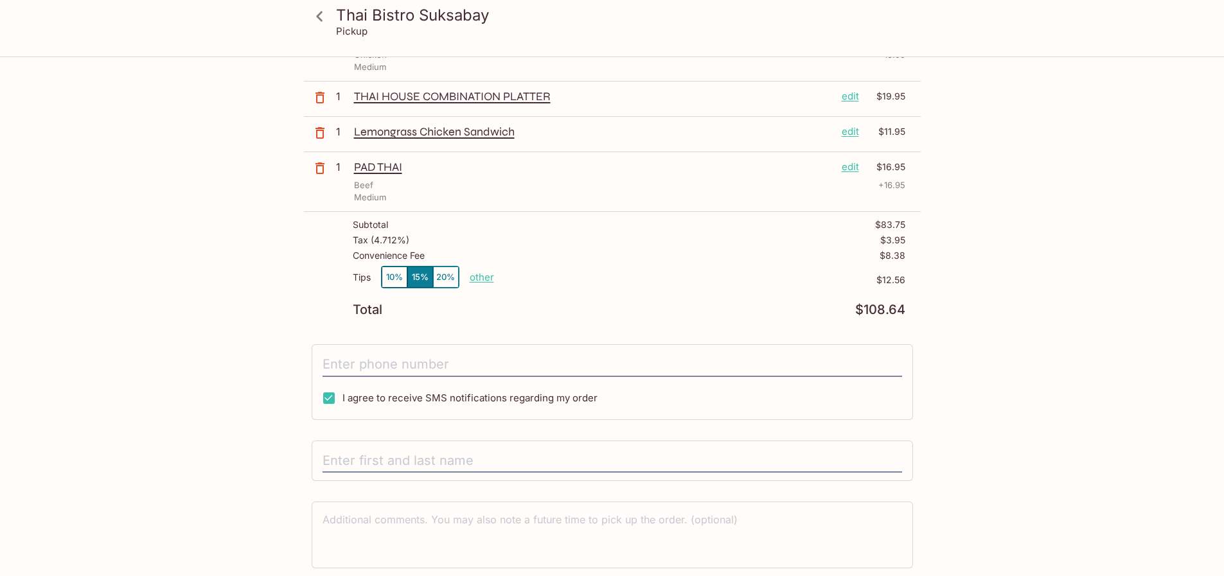
scroll to position [238, 0]
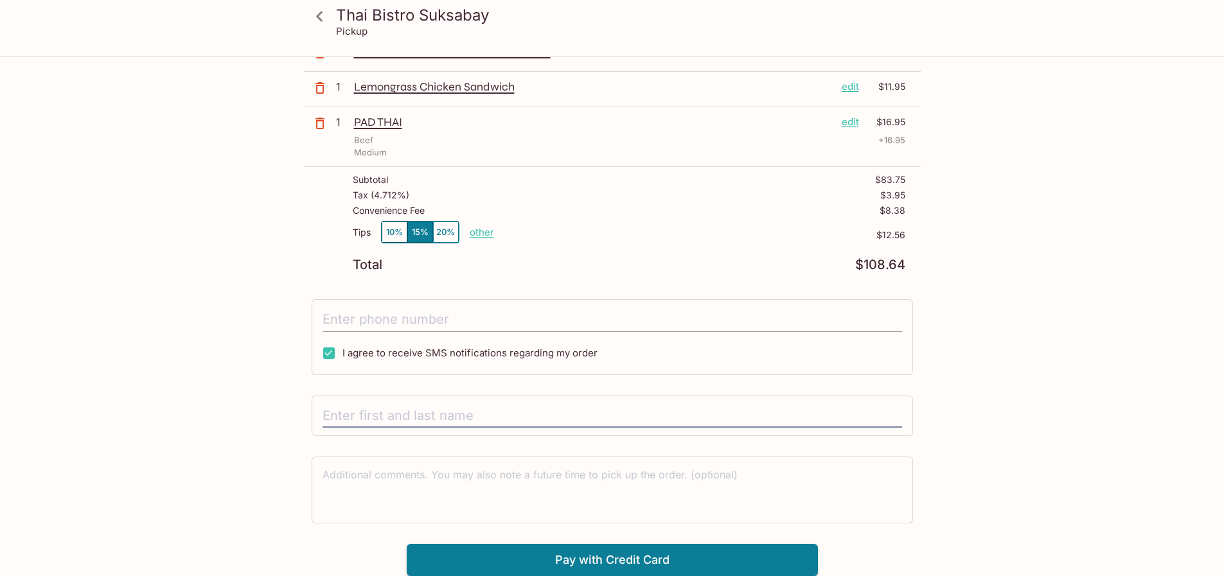
click at [478, 317] on input "tel" at bounding box center [611, 320] width 579 height 24
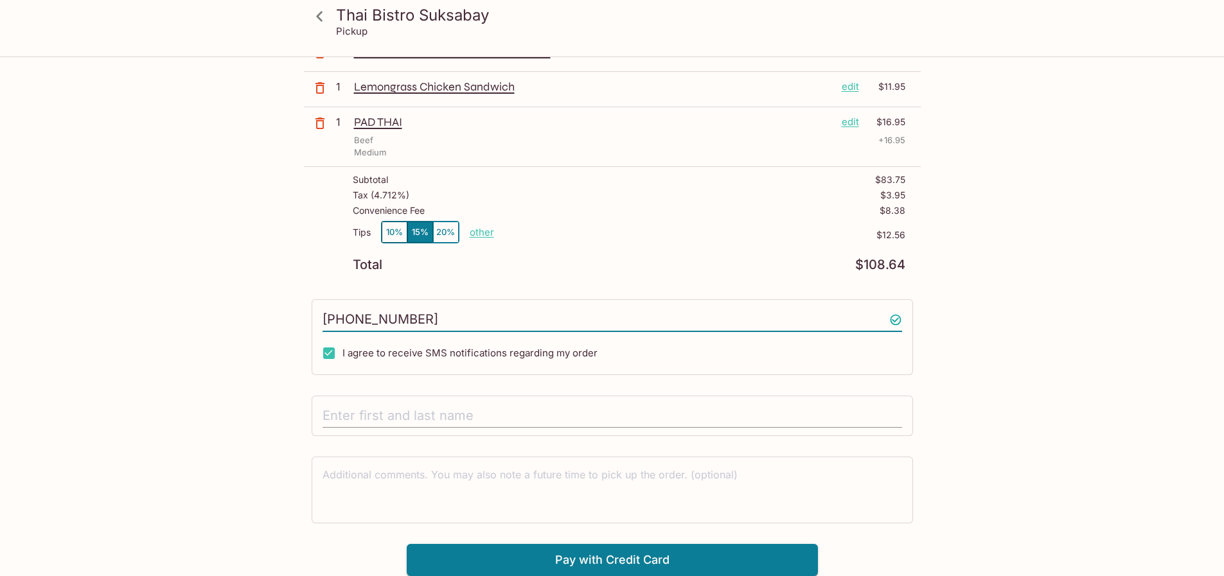
type input "(208) 501-3980"
click at [483, 419] on input "text" at bounding box center [611, 416] width 579 height 24
click at [402, 413] on input "text" at bounding box center [611, 416] width 579 height 24
type input "M"
click at [622, 560] on button "Pay with Credit Card" at bounding box center [612, 560] width 411 height 32
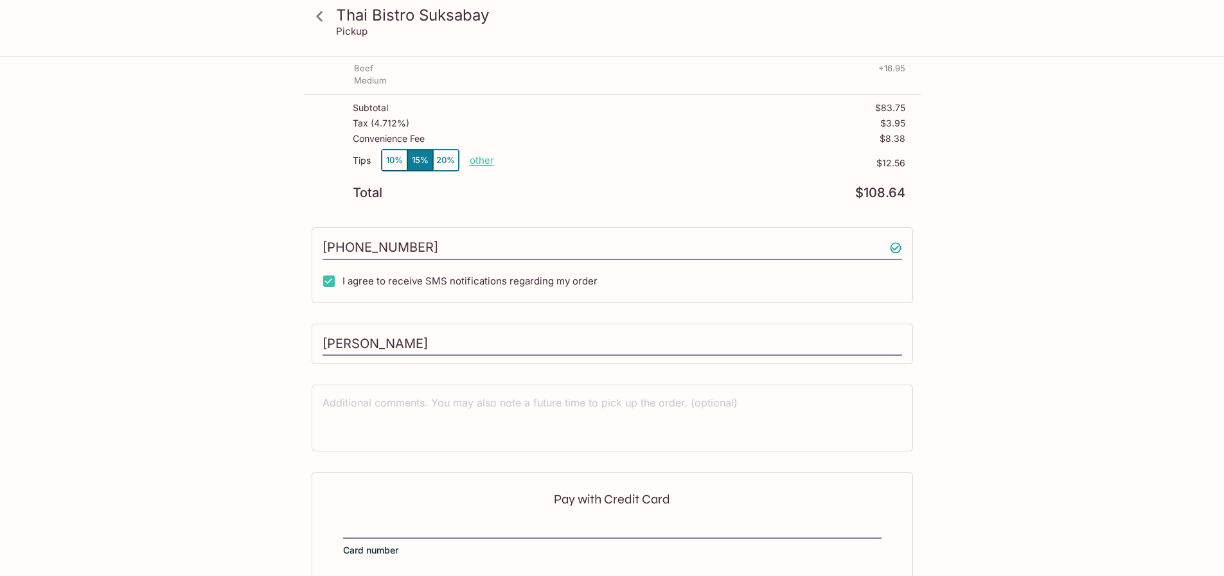
scroll to position [430, 0]
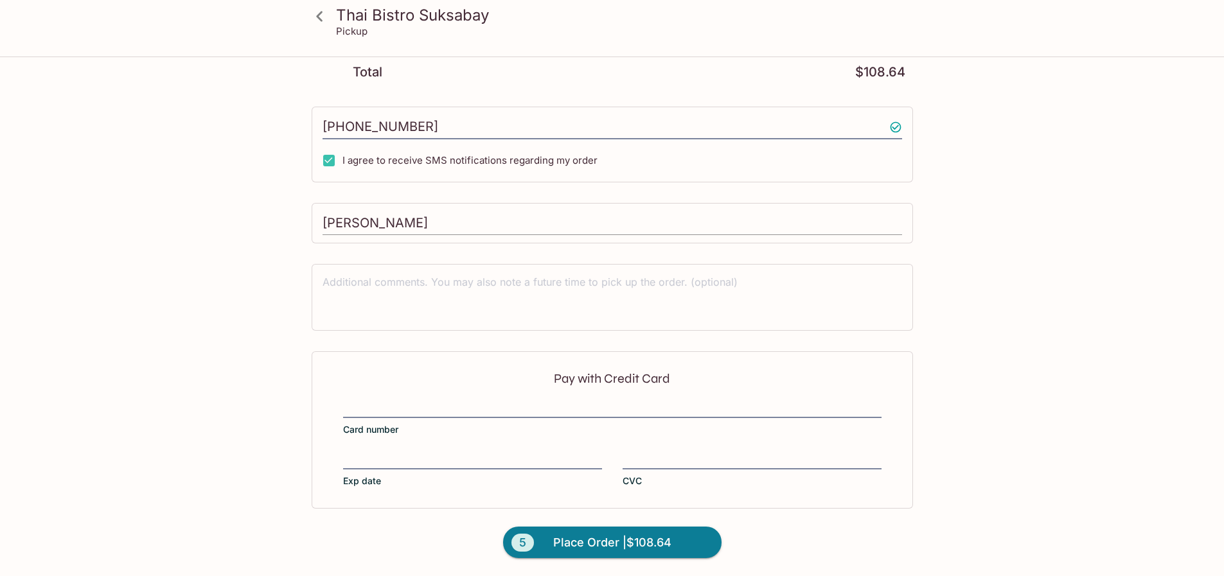
click at [409, 224] on input "Aden Hudson" at bounding box center [611, 223] width 579 height 24
type input "Aden Hudson / Michael Breen"
click at [369, 286] on textarea at bounding box center [611, 297] width 579 height 44
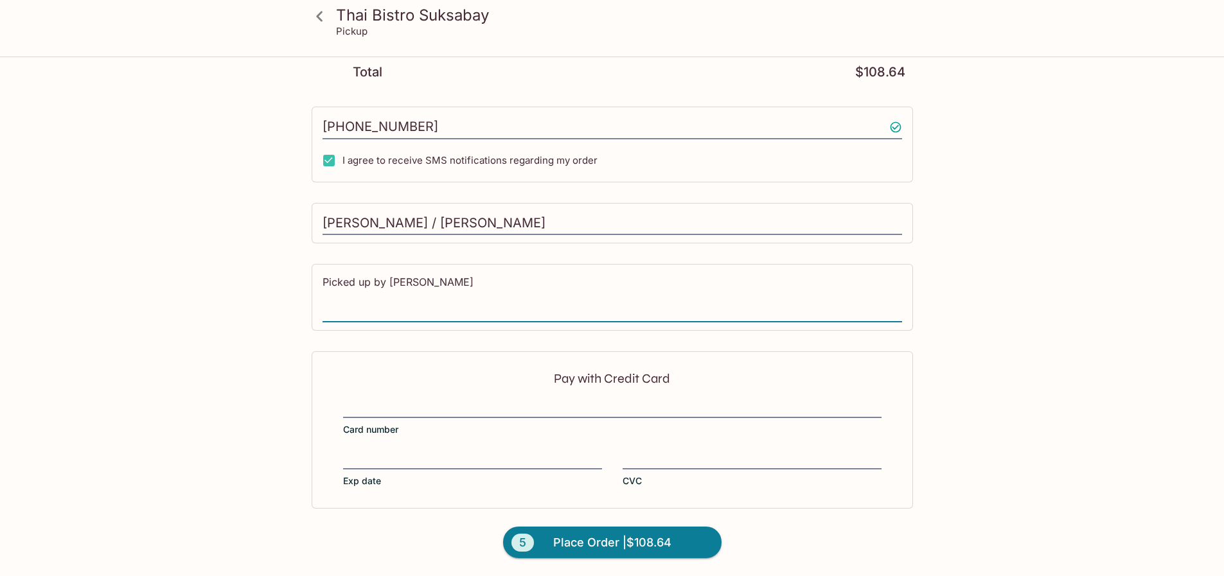
type textarea "Picked up by Hudson"
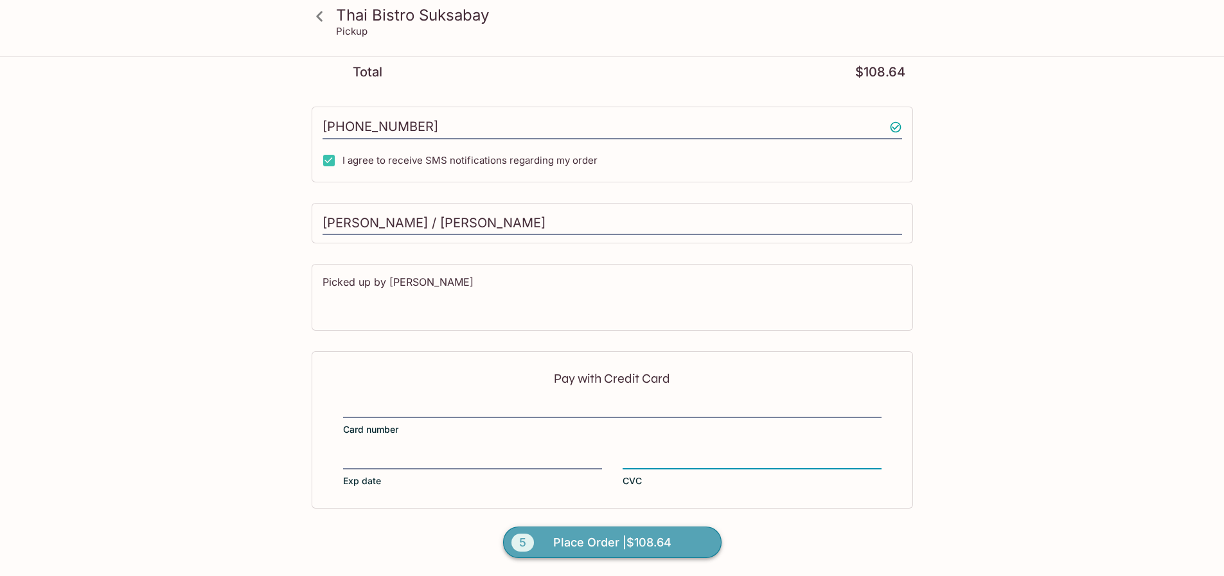
click at [606, 541] on span "Place Order | $108.64" at bounding box center [612, 542] width 118 height 21
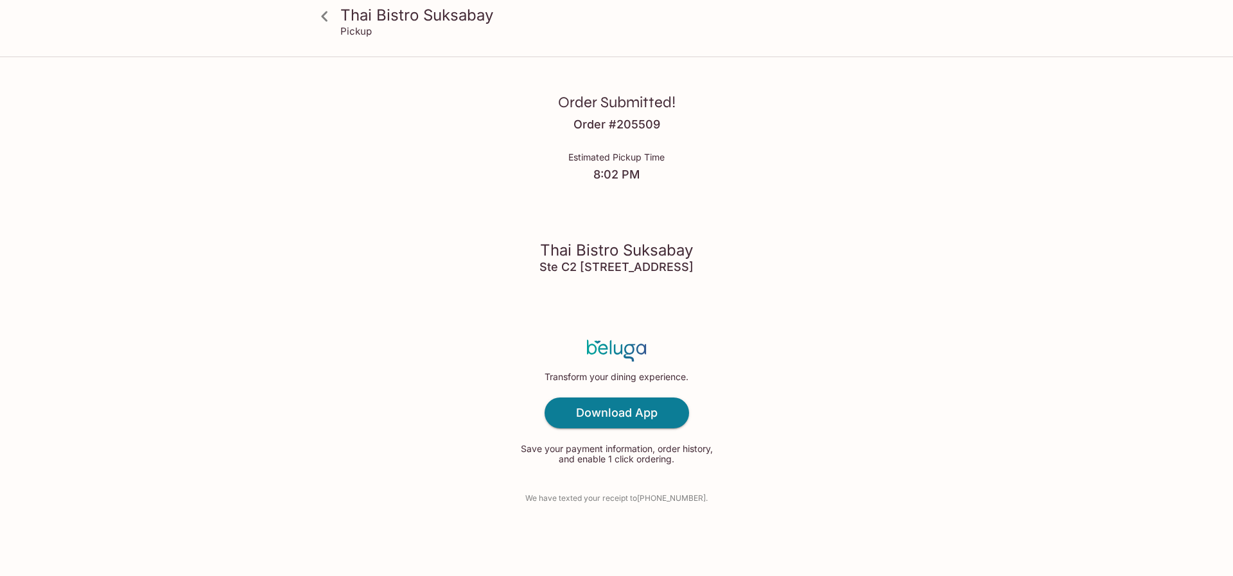
click at [612, 105] on h3 "Order Submitted!" at bounding box center [617, 102] width 118 height 20
click at [327, 21] on icon at bounding box center [324, 16] width 22 height 22
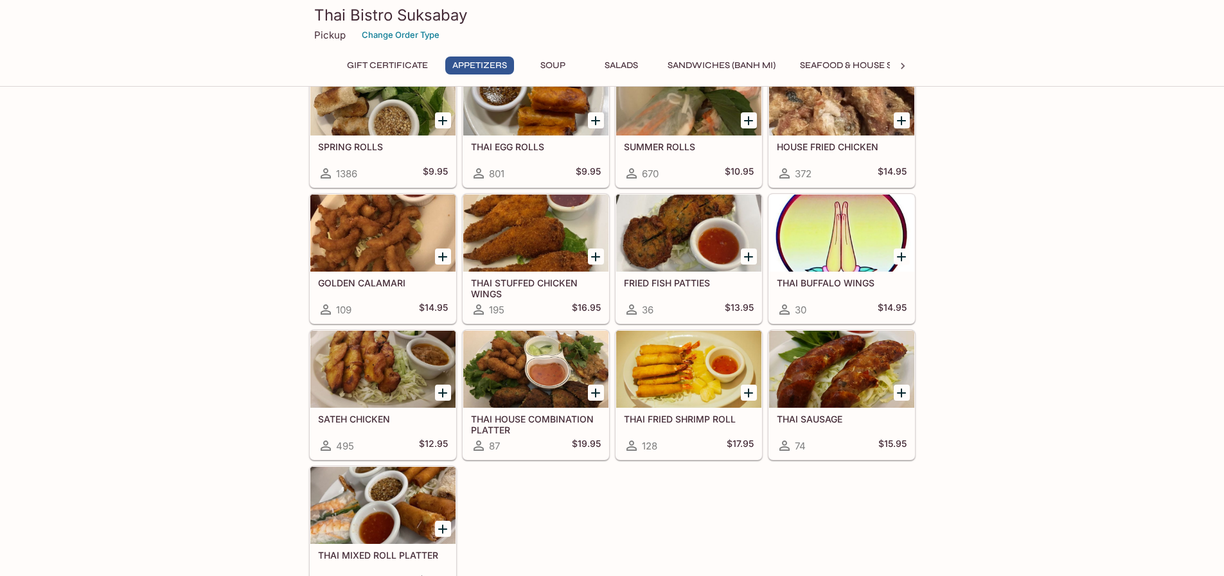
scroll to position [385, 0]
